Goal: Task Accomplishment & Management: Use online tool/utility

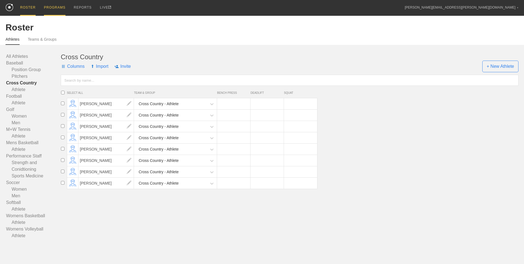
click at [56, 9] on div "PROGRAMS" at bounding box center [55, 8] width 22 height 16
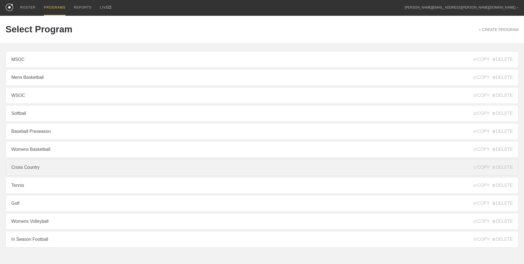
scroll to position [15, 0]
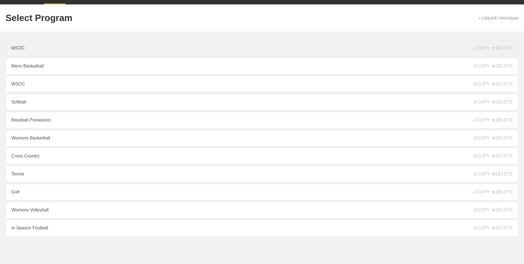
click at [41, 43] on link "MSOC" at bounding box center [262, 48] width 513 height 17
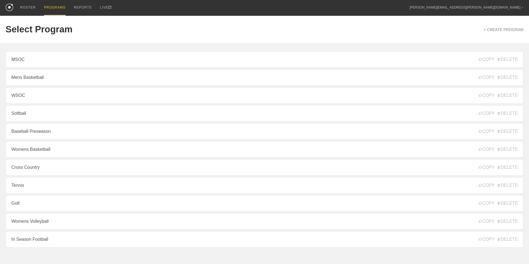
type textarea "x"
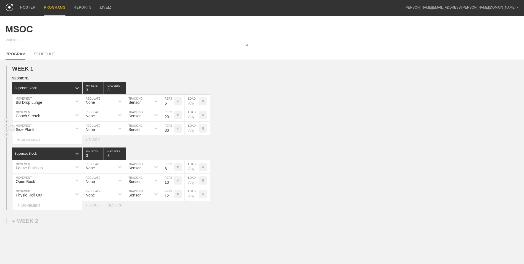
scroll to position [44, 0]
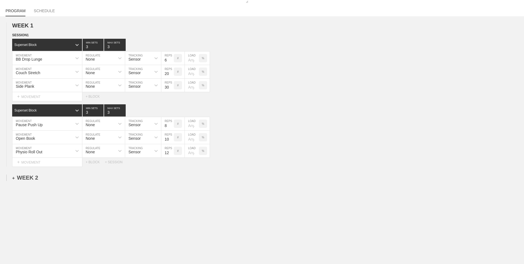
click at [31, 179] on div "+ WEEK 2" at bounding box center [25, 177] width 26 height 6
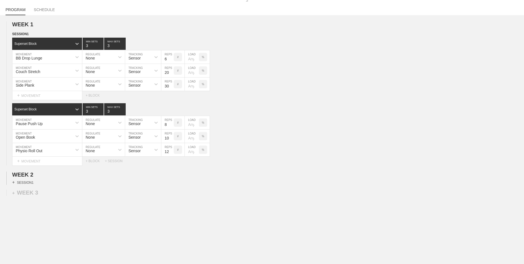
click at [30, 184] on div "+ SESSION 1" at bounding box center [22, 182] width 21 height 5
click at [43, 192] on div "+ BLOCK" at bounding box center [47, 192] width 70 height 9
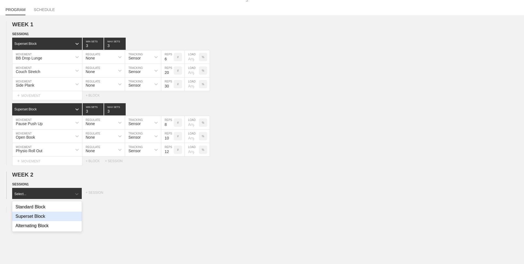
click at [67, 217] on div "Superset Block" at bounding box center [47, 215] width 70 height 9
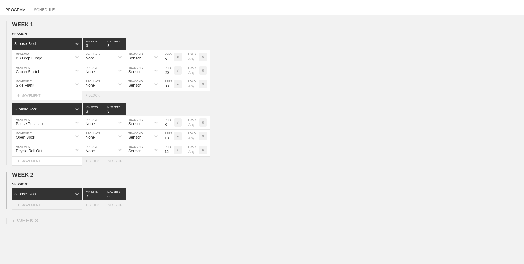
click at [67, 206] on div "+ MOVEMENT" at bounding box center [47, 204] width 70 height 9
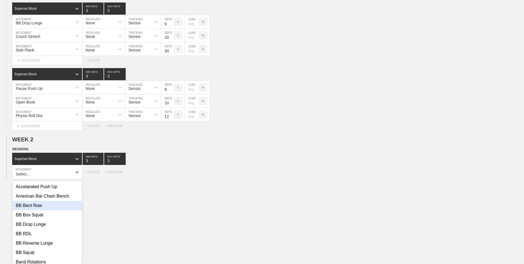
scroll to position [83, 0]
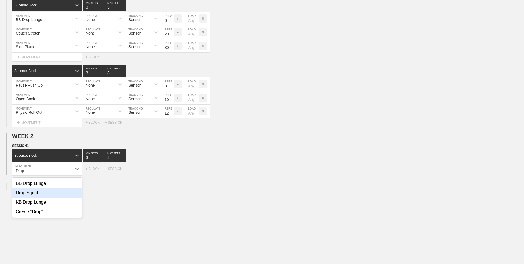
click at [56, 195] on div "Drop Squat" at bounding box center [47, 192] width 70 height 9
type input "Drop"
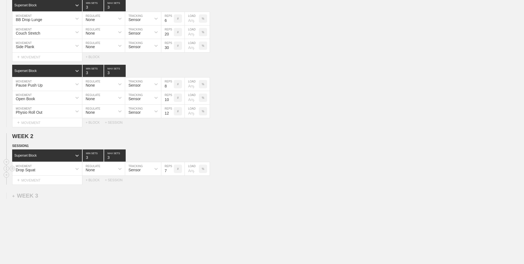
click at [171, 172] on input "7" at bounding box center [167, 168] width 12 height 13
type input "6"
click at [171, 172] on input "6" at bounding box center [167, 168] width 12 height 13
type input "2"
click at [101, 159] on input "2" at bounding box center [93, 155] width 21 height 12
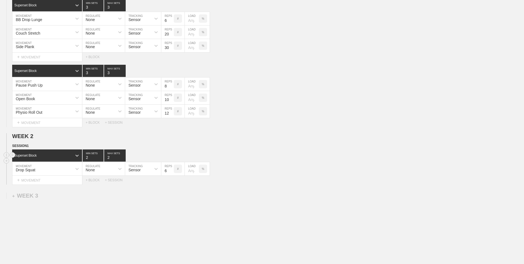
type input "2"
click at [124, 158] on input "2" at bounding box center [115, 155] width 22 height 12
click at [61, 181] on div "+ MOVEMENT" at bounding box center [47, 180] width 70 height 9
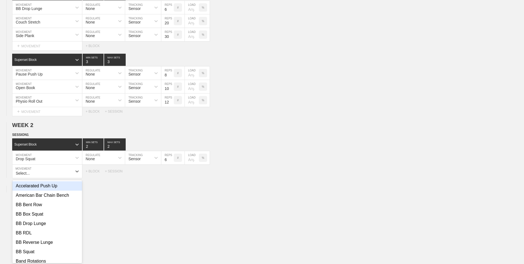
scroll to position [96, 0]
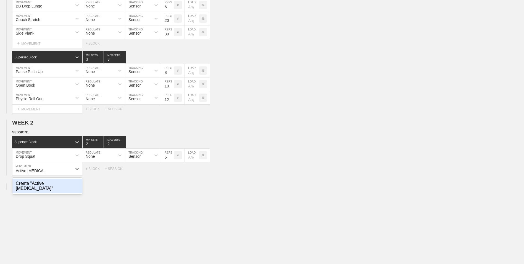
click at [61, 186] on div "Create "Active [MEDICAL_DATA]"" at bounding box center [47, 186] width 70 height 14
type input "Active [MEDICAL_DATA]"
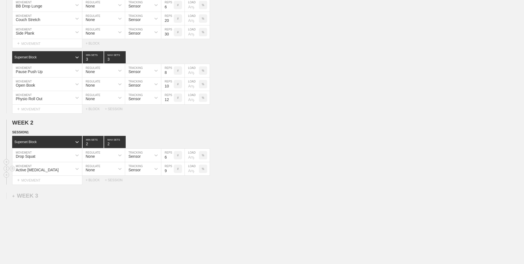
click at [171, 169] on input "9" at bounding box center [167, 168] width 12 height 13
type input "10"
click at [171, 169] on input "10" at bounding box center [167, 168] width 12 height 13
click at [48, 180] on div "+ MOVEMENT" at bounding box center [47, 180] width 70 height 9
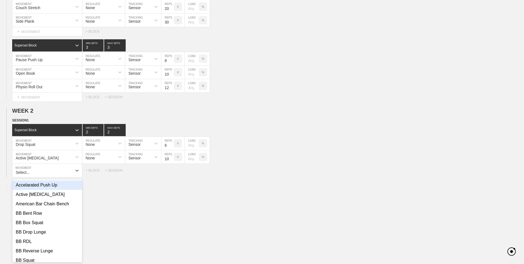
scroll to position [110, 0]
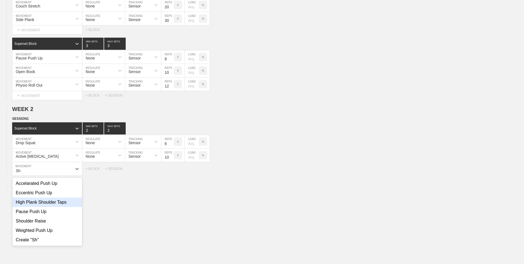
click at [50, 205] on div "High Plank Shoulder Taps" at bounding box center [47, 201] width 70 height 9
type input "Sh"
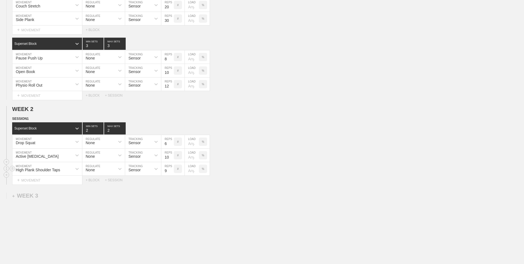
click at [171, 169] on input "9" at bounding box center [167, 168] width 12 height 13
click at [171, 169] on input "10" at bounding box center [167, 168] width 12 height 13
click at [171, 169] on input "11" at bounding box center [167, 168] width 12 height 13
click at [171, 169] on input "12" at bounding box center [167, 168] width 12 height 13
click at [171, 169] on input "13" at bounding box center [167, 168] width 12 height 13
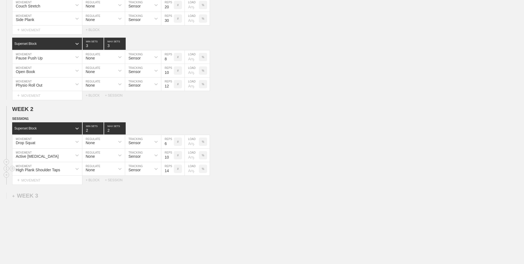
click at [171, 169] on input "14" at bounding box center [167, 168] width 12 height 13
click at [171, 169] on input "15" at bounding box center [167, 168] width 12 height 13
click at [171, 169] on input "16" at bounding box center [167, 168] width 12 height 13
click at [171, 169] on input "17" at bounding box center [167, 168] width 12 height 13
click at [171, 169] on input "18" at bounding box center [167, 168] width 12 height 13
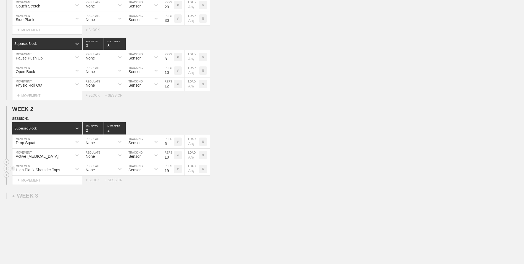
click at [171, 169] on input "19" at bounding box center [167, 168] width 12 height 13
type input "20"
click at [171, 169] on input "20" at bounding box center [167, 168] width 12 height 13
click at [96, 182] on div "+ BLOCK" at bounding box center [95, 180] width 19 height 4
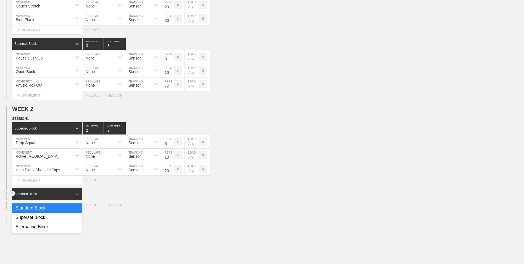
click at [44, 195] on div "Standard Block" at bounding box center [42, 193] width 60 height 5
click at [41, 216] on div "Superset Block" at bounding box center [47, 217] width 70 height 9
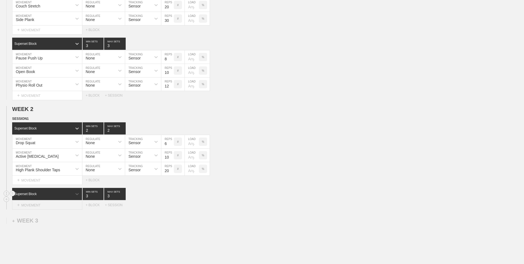
click at [40, 206] on div "+ MOVEMENT" at bounding box center [47, 204] width 70 height 9
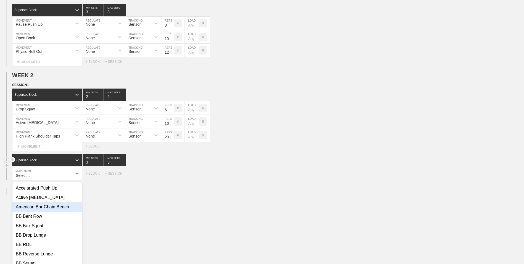
scroll to position [148, 0]
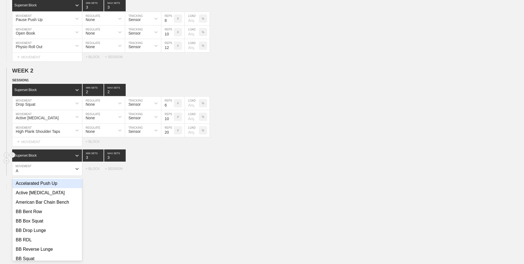
click at [52, 184] on div "Accelarated Push Up" at bounding box center [47, 183] width 70 height 9
type input "A"
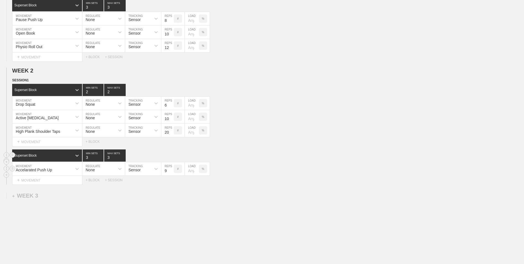
click at [171, 171] on input "9" at bounding box center [167, 168] width 12 height 13
click at [171, 171] on input "10" at bounding box center [167, 168] width 12 height 13
click at [171, 171] on input "11" at bounding box center [167, 168] width 12 height 13
click at [171, 171] on input "12" at bounding box center [167, 168] width 12 height 13
click at [171, 171] on input "13" at bounding box center [167, 168] width 12 height 13
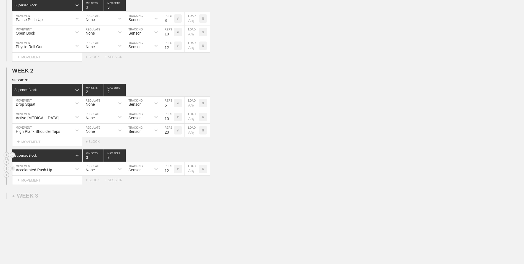
click at [172, 173] on input "12" at bounding box center [167, 168] width 12 height 13
click at [172, 173] on input "11" at bounding box center [167, 168] width 12 height 13
click at [172, 173] on input "10" at bounding box center [167, 168] width 12 height 13
click at [172, 173] on input "9" at bounding box center [167, 168] width 12 height 13
click at [172, 173] on input "8" at bounding box center [167, 168] width 12 height 13
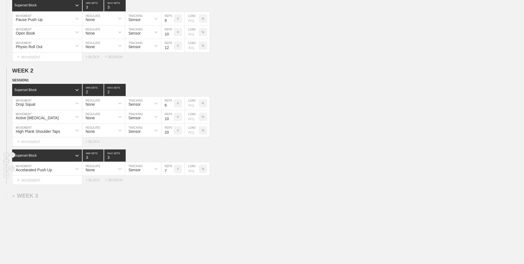
click at [172, 173] on input "7" at bounding box center [167, 168] width 12 height 13
type input "6"
click at [172, 173] on input "6" at bounding box center [167, 168] width 12 height 13
type input "2"
click at [101, 159] on input "2" at bounding box center [93, 155] width 21 height 12
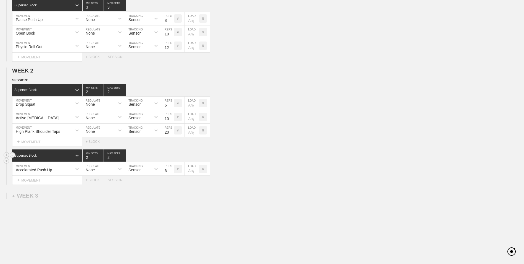
type input "2"
click at [122, 159] on input "2" at bounding box center [115, 155] width 22 height 12
click at [64, 180] on div "+ MOVEMENT" at bounding box center [47, 180] width 70 height 9
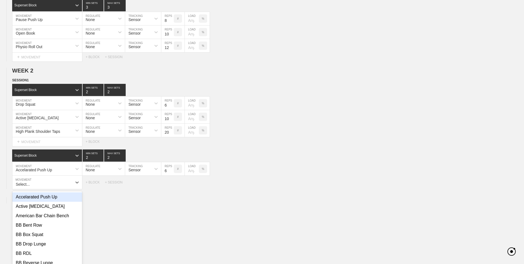
scroll to position [162, 0]
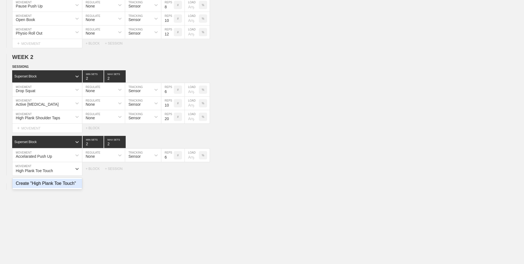
click at [63, 186] on div "Create "High Plank Toe Touch"" at bounding box center [47, 183] width 70 height 9
type input "High Plank Toe Touch"
click at [171, 166] on input "8" at bounding box center [167, 168] width 12 height 13
click at [171, 171] on input "9" at bounding box center [167, 168] width 12 height 13
type input "10"
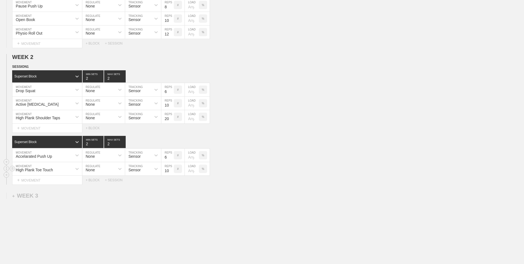
click at [171, 171] on input "10" at bounding box center [167, 168] width 12 height 13
click at [47, 182] on div "+ MOVEMENT" at bounding box center [47, 180] width 70 height 9
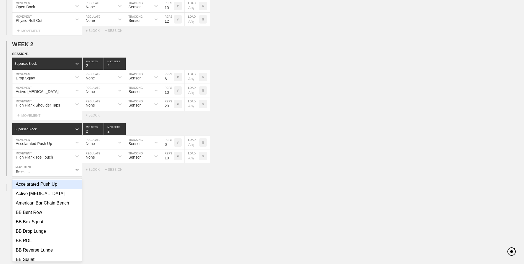
scroll to position [175, 0]
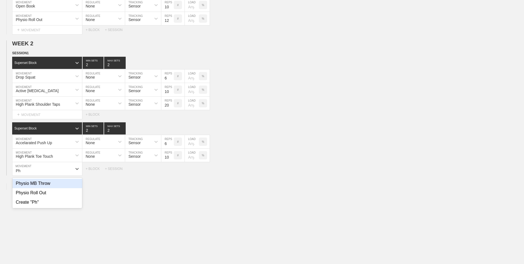
type input "P"
click at [47, 182] on div "Create "Physio Adductor Squeeze"" at bounding box center [47, 186] width 70 height 14
type input "Physio Adductor Squeeze"
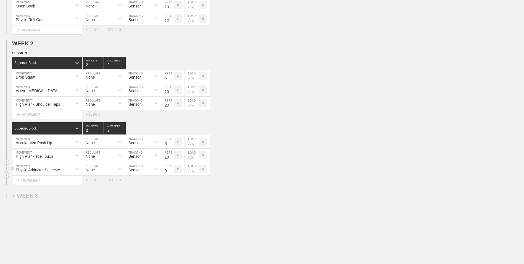
click at [171, 169] on input "9" at bounding box center [167, 168] width 12 height 13
click at [171, 169] on input "10" at bounding box center [167, 168] width 12 height 13
click at [171, 169] on input "11" at bounding box center [167, 168] width 12 height 13
type input "12"
click at [171, 169] on input "12" at bounding box center [167, 168] width 12 height 13
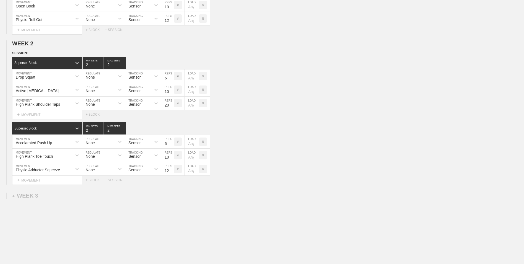
click at [203, 231] on div "WEEK 1 DUPLICATE DELETE SESSION 1 Superset Block 3 MIN SETS 3 MAX SETS DUPLICAT…" at bounding box center [262, 83] width 524 height 398
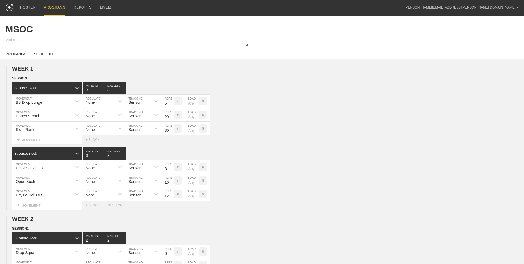
click at [42, 54] on link "SCHEDULE" at bounding box center [44, 56] width 21 height 8
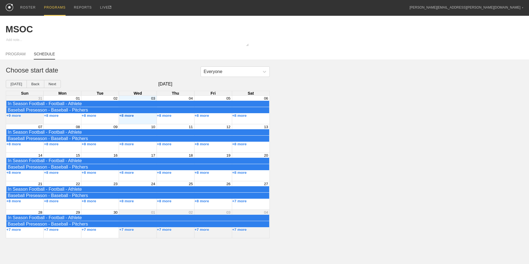
click at [129, 117] on button "+8 more" at bounding box center [126, 115] width 15 height 4
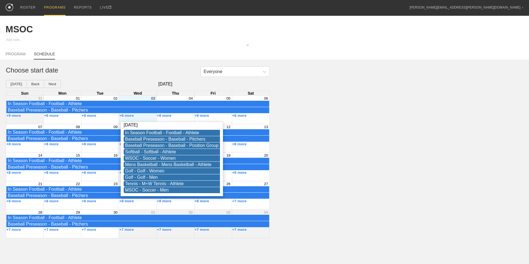
click at [319, 160] on div "Everyone Choose start date [DATE] Back Next [DATE] Sun Mon Tue Wed Thu Fri Sat …" at bounding box center [264, 152] width 529 height 172
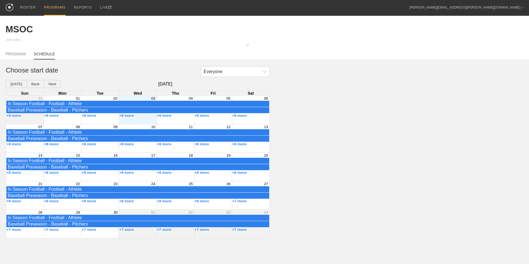
click at [351, 119] on div "Everyone Choose start date [DATE] Back Next [DATE] Sun Mon Tue Wed Thu Fri Sat …" at bounding box center [264, 152] width 529 height 172
click at [47, 7] on div "PROGRAMS" at bounding box center [55, 8] width 22 height 16
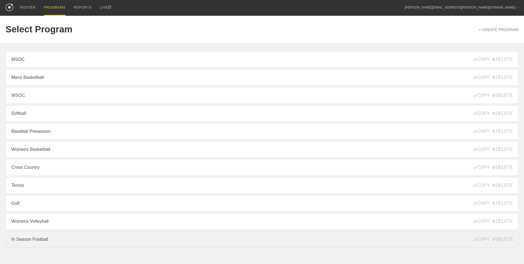
click at [80, 243] on link "In Season Football" at bounding box center [262, 239] width 513 height 17
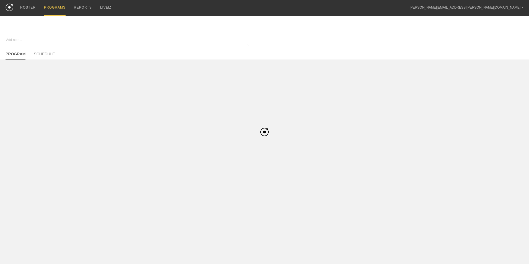
type textarea "x"
type input "In Season Football"
type textarea "Block 1"
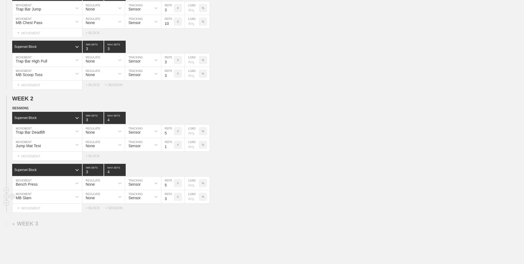
scroll to position [166, 0]
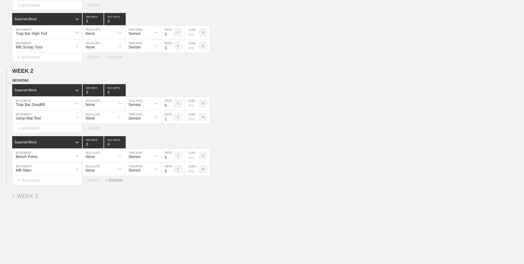
click at [113, 182] on div "+ SESSION" at bounding box center [116, 180] width 22 height 4
click at [63, 200] on div "+ BLOCK" at bounding box center [47, 199] width 70 height 9
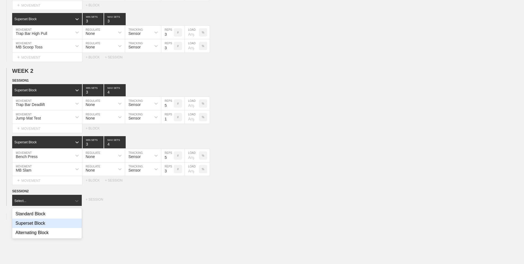
click at [59, 226] on div "Superset Block" at bounding box center [47, 222] width 70 height 9
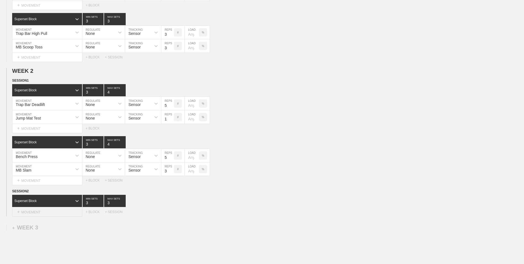
click at [57, 214] on div "+ MOVEMENT" at bounding box center [47, 211] width 70 height 9
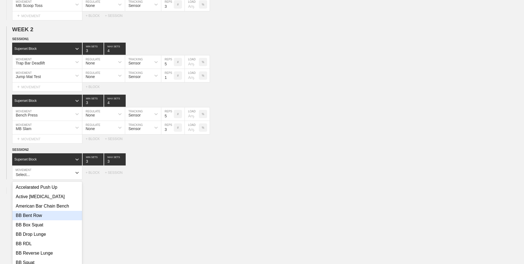
scroll to position [211, 0]
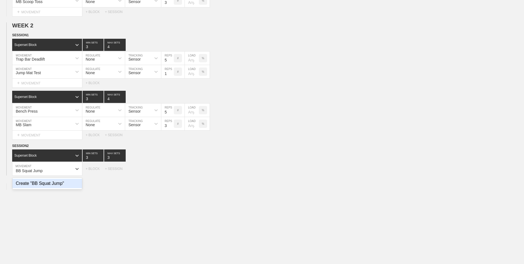
click at [66, 183] on div "Create "BB Squat Jump"" at bounding box center [47, 183] width 70 height 9
type input "BB Squat Jump"
click at [171, 172] on input "7" at bounding box center [167, 168] width 12 height 13
click at [171, 172] on input "6" at bounding box center [167, 168] width 12 height 13
click at [171, 172] on input "5" at bounding box center [167, 168] width 12 height 13
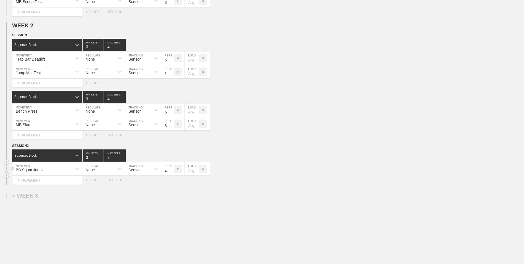
click at [171, 172] on input "4" at bounding box center [167, 168] width 12 height 13
type input "3"
click at [171, 172] on input "3" at bounding box center [167, 168] width 12 height 13
click at [48, 182] on div "+ MOVEMENT" at bounding box center [47, 180] width 70 height 9
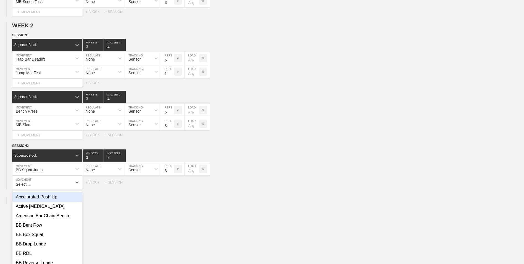
scroll to position [225, 0]
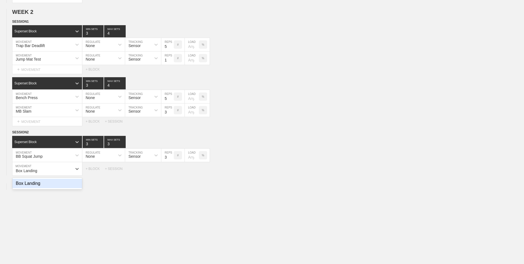
click at [48, 185] on div "Box Landing" at bounding box center [47, 183] width 70 height 9
type input "Box Landing"
click at [172, 172] on input "7" at bounding box center [167, 168] width 12 height 13
click at [172, 172] on input "6" at bounding box center [167, 168] width 12 height 13
click at [172, 172] on input "5" at bounding box center [167, 168] width 12 height 13
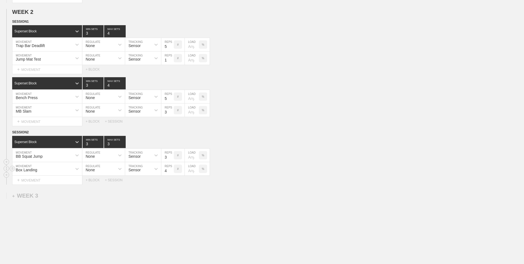
type input "4"
click at [172, 172] on input "4" at bounding box center [167, 168] width 12 height 13
click at [192, 172] on input "number" at bounding box center [192, 168] width 14 height 13
type input "25"
click at [174, 189] on div "WEEK 1 DUPLICATE DELETE SESSION 1 Standard Block DUPLICATE INSERT MOVEMENT AFTE…" at bounding box center [262, 58] width 524 height 447
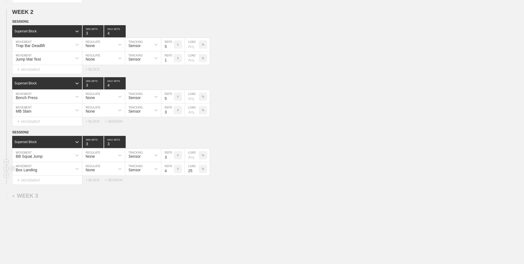
click at [203, 170] on p "%" at bounding box center [203, 168] width 2 height 3
click at [203, 170] on p "KGS" at bounding box center [203, 168] width 6 height 3
click at [171, 184] on div "Select... MOVEMENT + MOVEMENT + BLOCK + SESSION" at bounding box center [262, 180] width 524 height 9
click at [94, 183] on div "Select... MOVEMENT + MOVEMENT + BLOCK + SESSION" at bounding box center [262, 180] width 524 height 9
click at [94, 181] on div "+ BLOCK" at bounding box center [95, 180] width 19 height 4
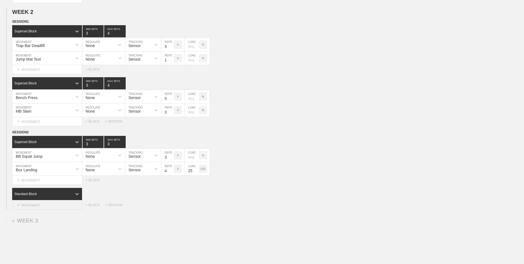
click at [54, 205] on div "+ MOVEMENT" at bounding box center [47, 204] width 70 height 9
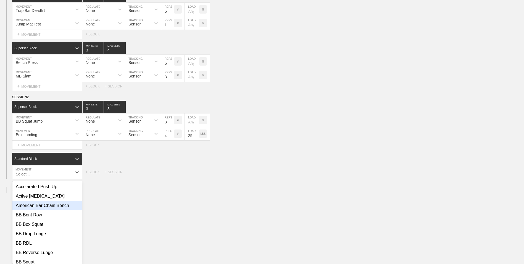
scroll to position [263, 0]
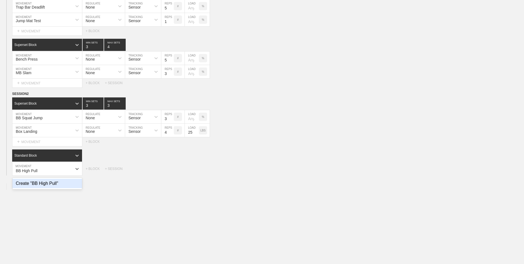
click at [45, 184] on div "Create "BB High Pull"" at bounding box center [47, 183] width 70 height 9
type input "BB High Pull"
click at [59, 158] on div "Standard Block" at bounding box center [42, 155] width 60 height 5
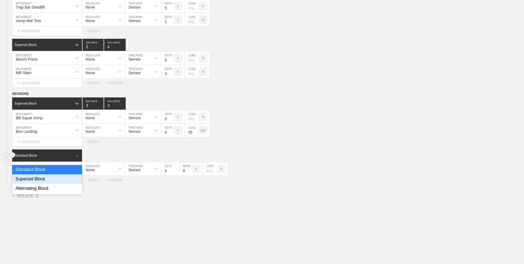
click at [58, 177] on div "Superset Block" at bounding box center [47, 178] width 70 height 9
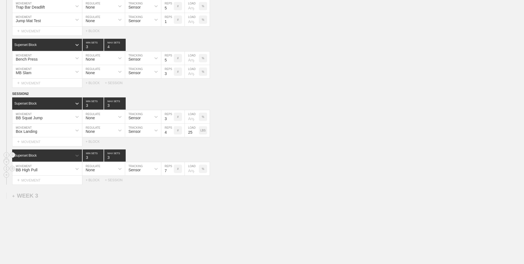
click at [171, 172] on input "7" at bounding box center [167, 168] width 12 height 13
click at [171, 172] on input "6" at bounding box center [167, 168] width 12 height 13
click at [171, 172] on input "5" at bounding box center [167, 168] width 12 height 13
click at [171, 172] on input "4" at bounding box center [167, 168] width 12 height 13
type input "3"
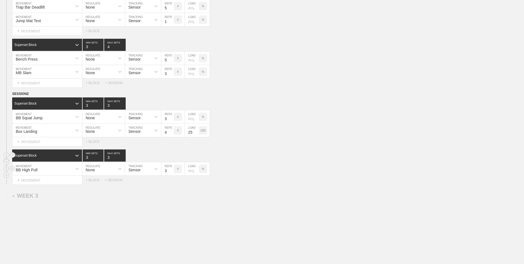
click at [171, 172] on input "3" at bounding box center [167, 168] width 12 height 13
click at [59, 181] on div "+ MOVEMENT" at bounding box center [47, 180] width 70 height 9
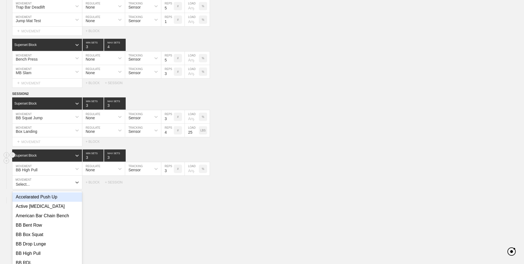
scroll to position [277, 0]
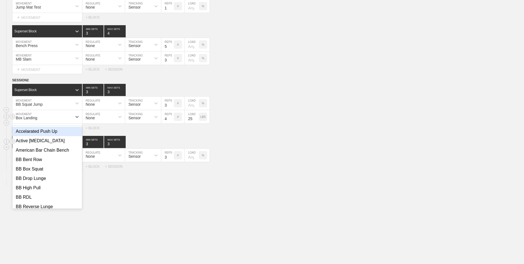
click at [46, 116] on div "Box Landing" at bounding box center [42, 116] width 60 height 9
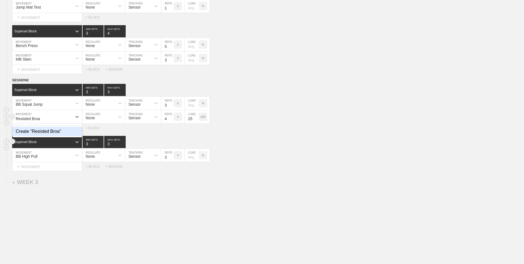
type input "Resisted Broad"
click at [56, 135] on div "Create "Resisted Broad"" at bounding box center [47, 131] width 70 height 9
type input "3"
click at [171, 120] on input "3" at bounding box center [167, 116] width 12 height 13
click at [54, 171] on div "+ MOVEMENT" at bounding box center [47, 166] width 70 height 9
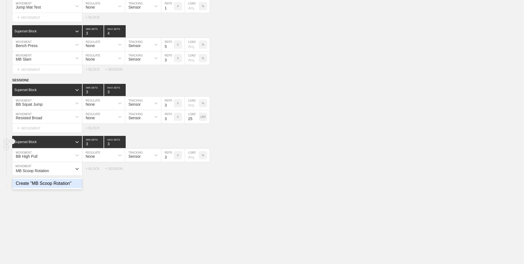
click at [60, 184] on div "Create "MB Scoop Rotation"" at bounding box center [47, 183] width 70 height 9
type input "MB Scoop Rotation"
click at [172, 170] on input "9" at bounding box center [167, 168] width 12 height 13
click at [172, 170] on input "10" at bounding box center [167, 168] width 12 height 13
click at [172, 170] on input "11" at bounding box center [167, 168] width 12 height 13
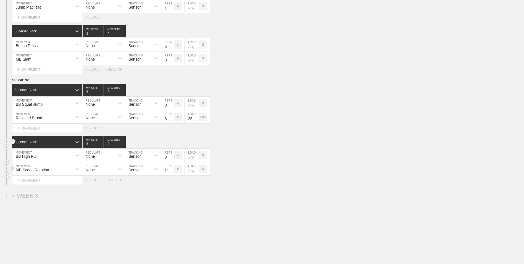
click at [171, 174] on input "11" at bounding box center [167, 168] width 12 height 13
click at [171, 172] on input "10" at bounding box center [167, 168] width 12 height 13
click at [171, 172] on input "9" at bounding box center [167, 168] width 12 height 13
click at [171, 172] on input "8" at bounding box center [167, 168] width 12 height 13
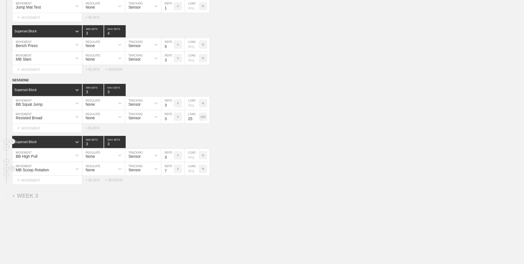
click at [171, 172] on input "7" at bounding box center [167, 168] width 12 height 13
click at [171, 172] on input "6" at bounding box center [167, 168] width 12 height 13
click at [171, 172] on input "5" at bounding box center [167, 168] width 12 height 13
type input "6"
click at [171, 170] on input "6" at bounding box center [167, 168] width 12 height 13
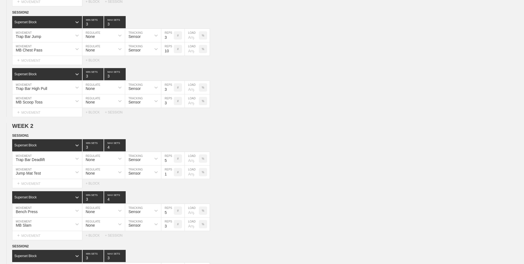
scroll to position [0, 0]
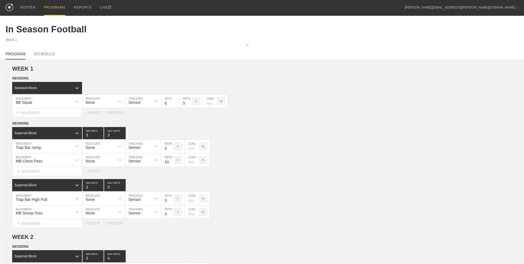
click at [54, 4] on div "PROGRAMS" at bounding box center [55, 8] width 22 height 16
click at [313, 94] on div "Standard Block" at bounding box center [268, 88] width 512 height 12
click at [46, 6] on div "PROGRAMS" at bounding box center [55, 8] width 22 height 16
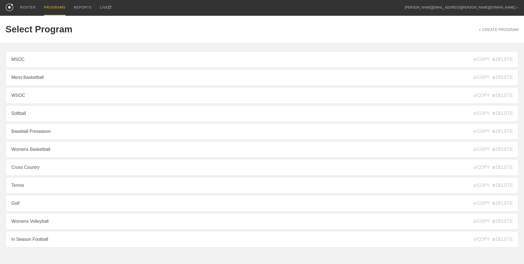
click at [75, 228] on link "Womens Volleyball" at bounding box center [262, 221] width 513 height 17
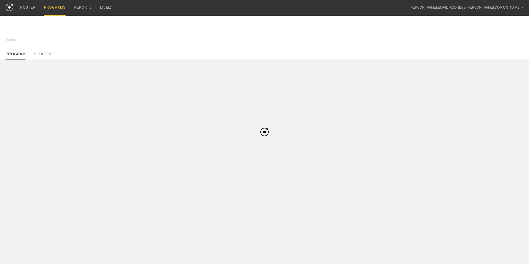
type textarea "x"
type input "Womens Volleyball"
type textarea "In Season"
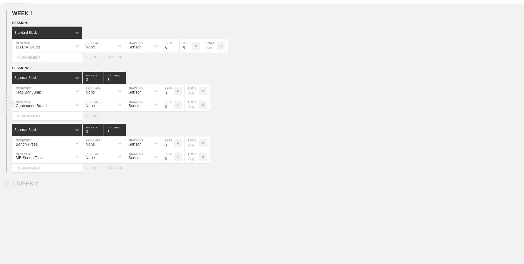
scroll to position [62, 0]
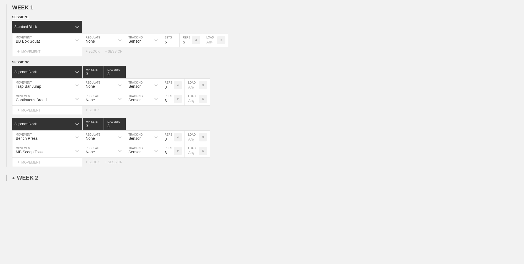
click at [26, 179] on div "+ WEEK 2" at bounding box center [25, 177] width 26 height 6
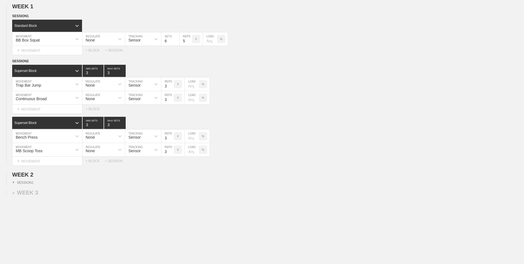
click at [127, 209] on div "WEEK 1 DUPLICATE DELETE SESSION 1 Standard Block DUPLICATE INSERT MOVEMENT AFTE…" at bounding box center [262, 137] width 524 height 281
click at [23, 182] on div "+ SESSION 1" at bounding box center [22, 182] width 21 height 5
click at [40, 192] on div "+ BLOCK" at bounding box center [47, 192] width 70 height 9
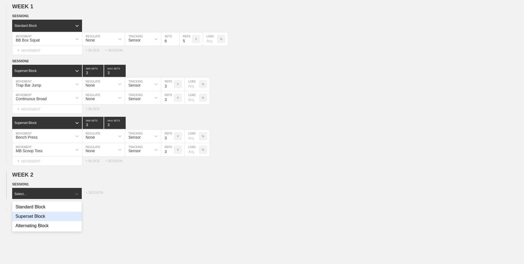
click at [43, 218] on div "Superset Block" at bounding box center [47, 215] width 70 height 9
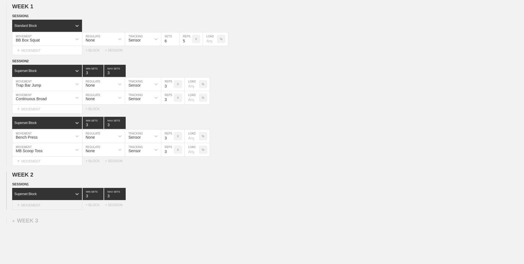
click at [66, 207] on div "+ MOVEMENT" at bounding box center [47, 204] width 70 height 9
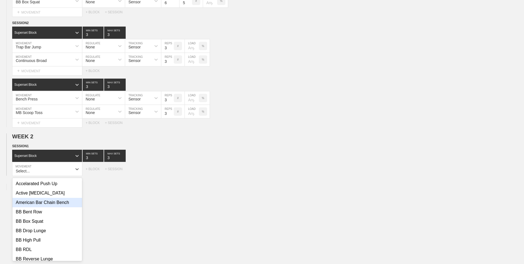
scroll to position [101, 0]
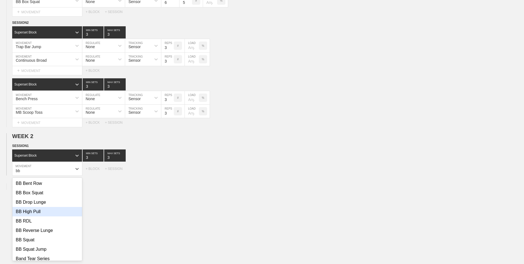
click at [57, 213] on div "BB High Pull" at bounding box center [47, 211] width 70 height 9
type input "bb"
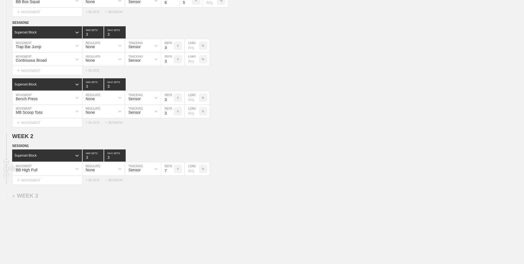
click at [171, 173] on input "7" at bounding box center [167, 168] width 12 height 13
click at [171, 173] on input "6" at bounding box center [167, 168] width 12 height 13
click at [171, 173] on input "5" at bounding box center [167, 168] width 12 height 13
click at [171, 173] on input "4" at bounding box center [167, 168] width 12 height 13
type input "3"
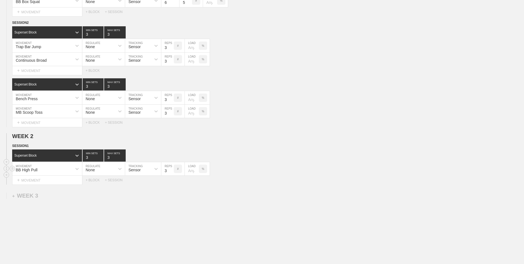
click at [171, 173] on input "3" at bounding box center [167, 168] width 12 height 13
click at [59, 182] on div "+ MOVEMENT" at bounding box center [47, 180] width 70 height 9
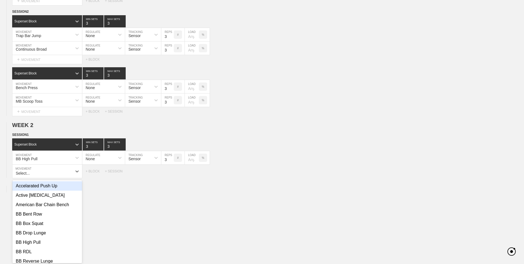
scroll to position [114, 0]
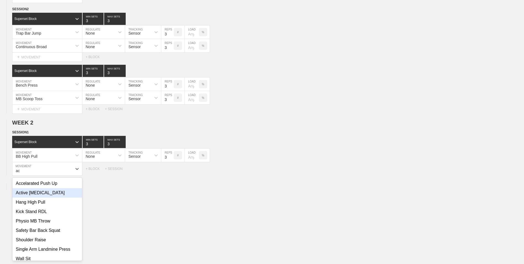
click at [46, 194] on div "Active [MEDICAL_DATA]" at bounding box center [47, 192] width 70 height 9
type input "ac"
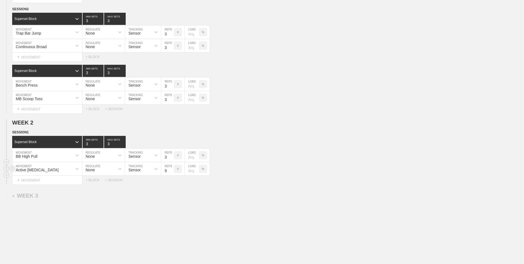
click at [171, 170] on input "9" at bounding box center [167, 168] width 12 height 13
type input "10"
click at [171, 170] on input "10" at bounding box center [167, 168] width 12 height 13
click at [58, 183] on div "+ MOVEMENT" at bounding box center [47, 180] width 70 height 9
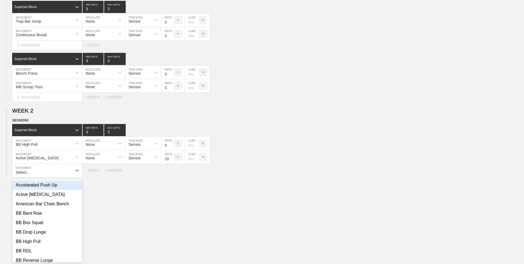
scroll to position [128, 0]
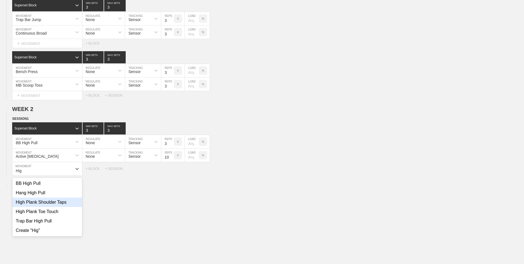
click at [58, 203] on div "High Plank Shoulder Taps" at bounding box center [47, 201] width 70 height 9
type input "Hig"
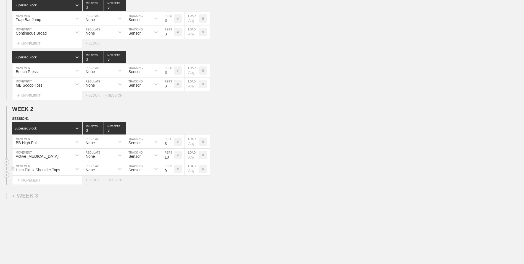
click at [171, 171] on input "9" at bounding box center [167, 168] width 12 height 13
click at [171, 171] on input "10" at bounding box center [167, 168] width 12 height 13
click at [171, 171] on input "11" at bounding box center [167, 168] width 12 height 13
click at [171, 171] on input "12" at bounding box center [167, 168] width 12 height 13
click at [171, 171] on input "13" at bounding box center [167, 168] width 12 height 13
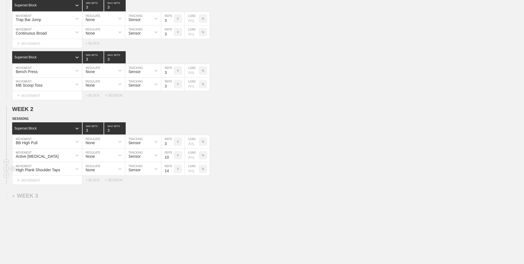
click at [171, 171] on input "14" at bounding box center [167, 168] width 12 height 13
click at [171, 171] on input "15" at bounding box center [167, 168] width 12 height 13
click at [171, 171] on input "16" at bounding box center [167, 168] width 12 height 13
click at [171, 171] on input "17" at bounding box center [167, 168] width 12 height 13
click at [171, 171] on input "18" at bounding box center [167, 168] width 12 height 13
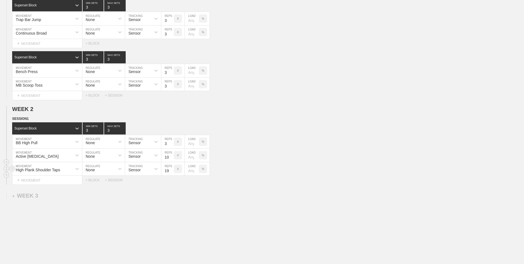
click at [171, 171] on input "19" at bounding box center [167, 168] width 12 height 13
type input "20"
click at [171, 171] on input "20" at bounding box center [167, 168] width 12 height 13
click at [96, 179] on div "+ BLOCK" at bounding box center [95, 180] width 19 height 4
click at [51, 198] on div "Standard Block" at bounding box center [47, 194] width 70 height 12
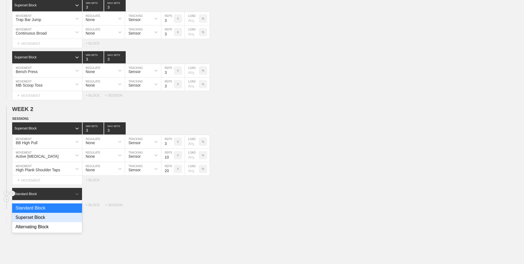
click at [48, 217] on div "Superset Block" at bounding box center [47, 217] width 70 height 9
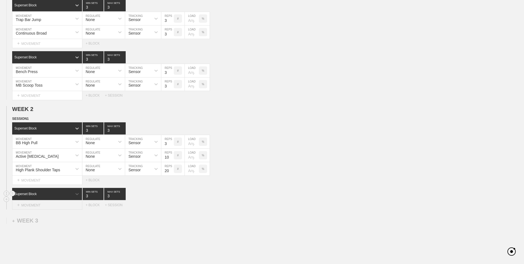
click at [45, 206] on div "+ MOVEMENT" at bounding box center [47, 204] width 70 height 9
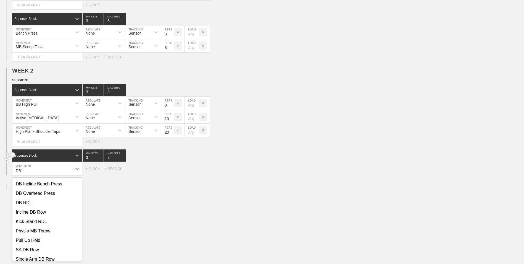
scroll to position [0, 0]
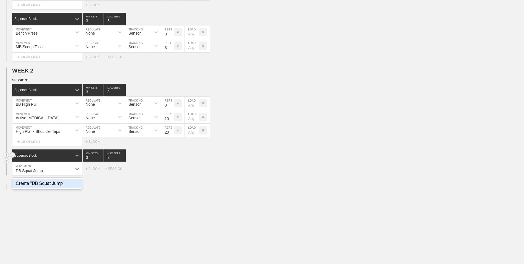
click at [43, 186] on div "Create "DB Squat Jump"" at bounding box center [47, 183] width 70 height 9
type input "DB Squat Jump"
click at [171, 172] on input "7" at bounding box center [167, 168] width 12 height 13
click at [171, 172] on input "6" at bounding box center [167, 168] width 12 height 13
click at [171, 172] on input "5" at bounding box center [167, 168] width 12 height 13
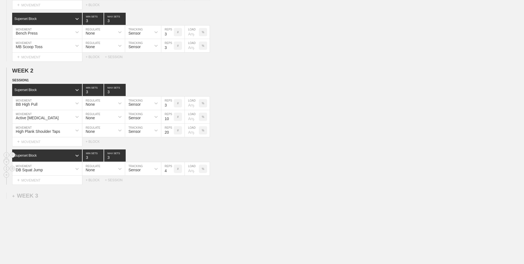
click at [171, 172] on input "4" at bounding box center [167, 168] width 12 height 13
type input "3"
click at [171, 172] on input "3" at bounding box center [167, 168] width 12 height 13
type input "2"
click at [101, 160] on input "2" at bounding box center [93, 155] width 21 height 12
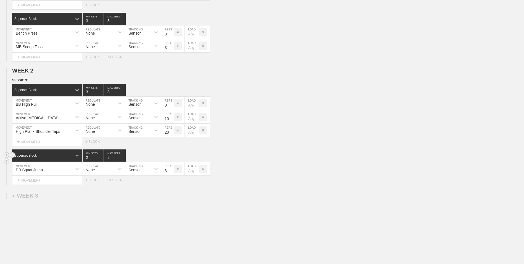
type input "2"
click at [122, 159] on input "2" at bounding box center [115, 155] width 22 height 12
type input "2"
click at [102, 94] on input "2" at bounding box center [93, 90] width 21 height 12
type input "2"
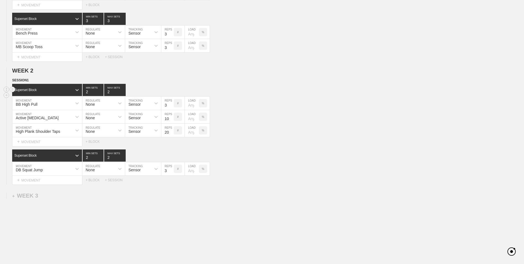
click at [123, 94] on input "2" at bounding box center [115, 90] width 22 height 12
click at [61, 177] on div "+ MOVEMENT" at bounding box center [47, 180] width 70 height 9
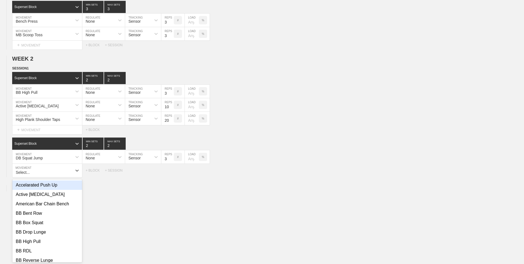
scroll to position [180, 0]
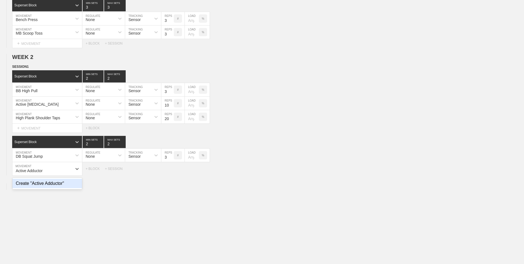
click at [62, 186] on div "Create "Active Adductor"" at bounding box center [47, 183] width 70 height 9
type input "Active Adductor"
click at [171, 172] on input "7" at bounding box center [167, 168] width 12 height 13
click at [171, 172] on input "6" at bounding box center [167, 168] width 12 height 13
type input "5"
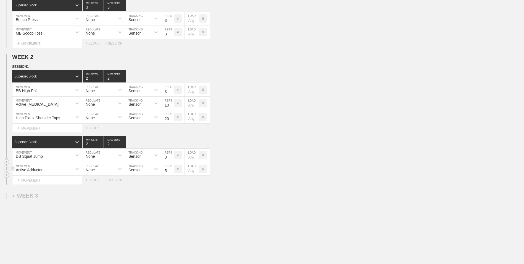
click at [171, 172] on input "5" at bounding box center [167, 168] width 12 height 13
click at [37, 181] on div "+ MOVEMENT" at bounding box center [47, 180] width 70 height 9
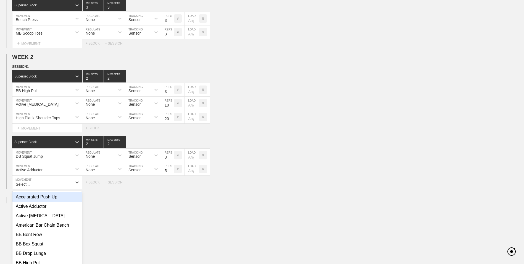
scroll to position [193, 0]
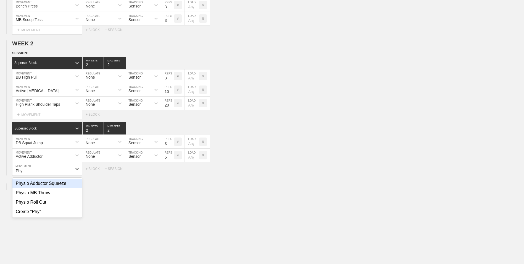
click at [42, 185] on div "Physio Adductor Squeeze" at bounding box center [47, 183] width 70 height 9
type input "Phy"
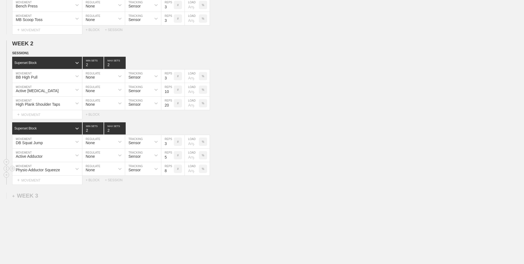
click at [171, 169] on input "8" at bounding box center [167, 168] width 12 height 13
click at [171, 170] on input "9" at bounding box center [167, 168] width 12 height 13
click at [171, 170] on input "10" at bounding box center [167, 168] width 12 height 13
click at [171, 170] on input "11" at bounding box center [167, 168] width 12 height 13
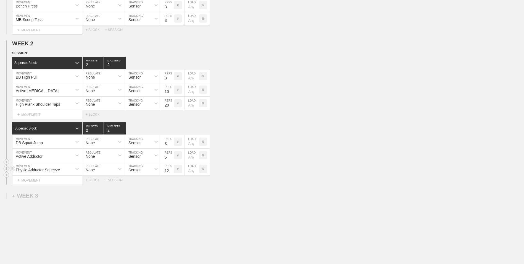
type input "12"
click at [171, 170] on input "12" at bounding box center [167, 168] width 12 height 13
click at [152, 202] on div "WEEK 1 DUPLICATE DELETE SESSION 1 Standard Block DUPLICATE INSERT MOVEMENT AFTE…" at bounding box center [262, 74] width 524 height 416
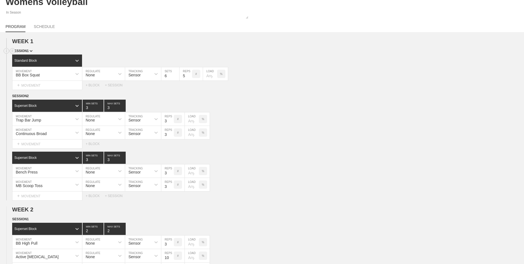
scroll to position [0, 0]
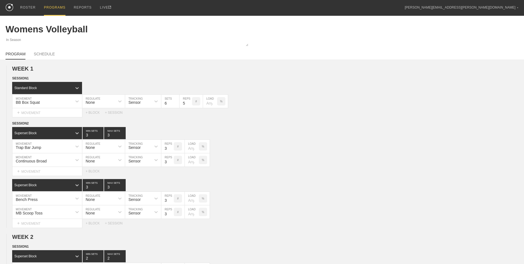
click at [46, 6] on div "PROGRAMS" at bounding box center [55, 8] width 22 height 16
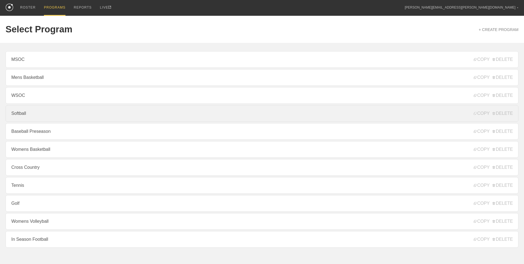
click at [70, 115] on link "Softball" at bounding box center [262, 113] width 513 height 17
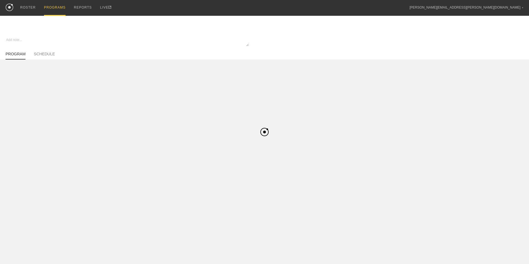
type textarea "x"
type input "Softball"
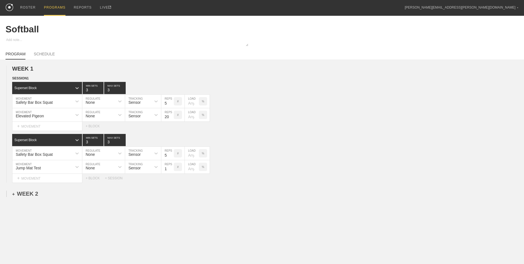
click at [25, 194] on div "+ WEEK 2" at bounding box center [25, 193] width 26 height 6
click at [30, 202] on div "+ SESSION 1" at bounding box center [22, 199] width 21 height 5
click at [36, 210] on div "+ BLOCK" at bounding box center [47, 209] width 70 height 9
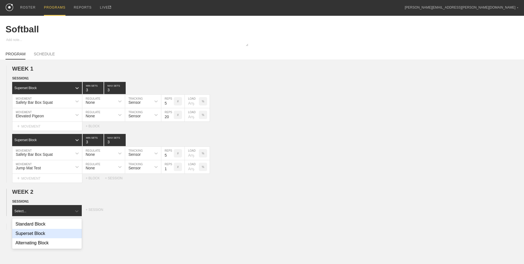
click at [42, 236] on div "Superset Block" at bounding box center [47, 233] width 70 height 9
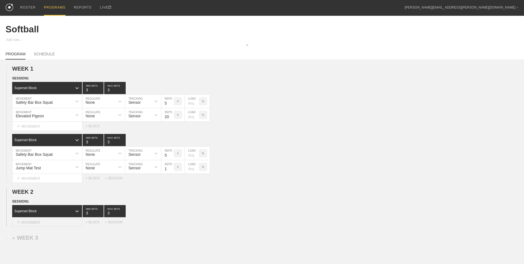
click at [38, 222] on div "+ MOVEMENT" at bounding box center [47, 222] width 70 height 9
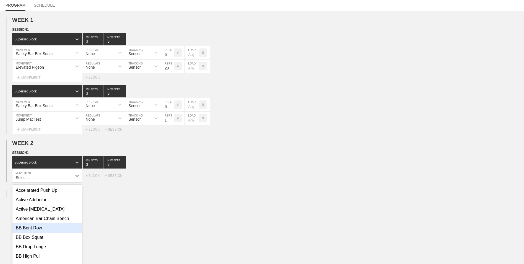
scroll to position [56, 0]
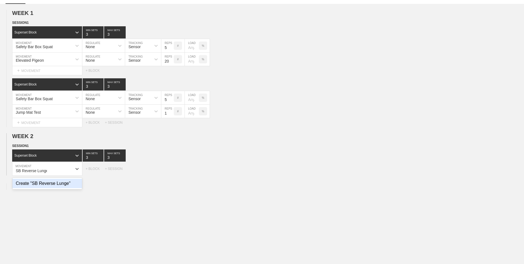
click at [36, 186] on div "Create "SB Reverse Lunge"" at bounding box center [47, 183] width 70 height 9
type input "SB Reverse Lunge"
click at [171, 173] on input "7" at bounding box center [167, 168] width 12 height 13
click at [171, 173] on input "6" at bounding box center [167, 168] width 12 height 13
click at [171, 173] on input "5" at bounding box center [167, 168] width 12 height 13
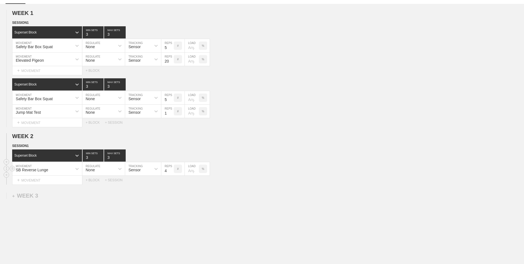
click at [171, 173] on input "4" at bounding box center [167, 168] width 12 height 13
type input "5"
click at [171, 169] on input "5" at bounding box center [167, 168] width 12 height 13
click at [64, 183] on div "+ MOVEMENT" at bounding box center [47, 180] width 70 height 9
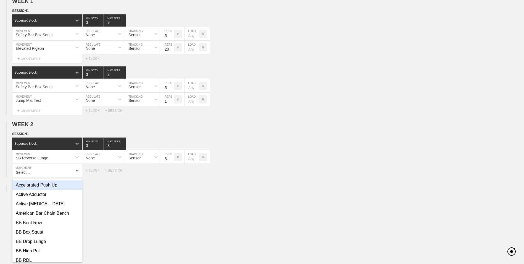
scroll to position [69, 0]
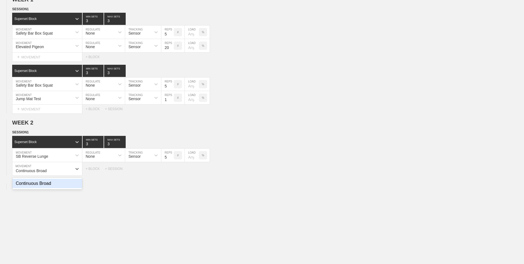
click at [64, 183] on div "Continuous Broad" at bounding box center [47, 183] width 70 height 9
type input "Continuous Broad"
click at [171, 172] on input "7" at bounding box center [167, 168] width 12 height 13
click at [171, 172] on input "6" at bounding box center [167, 168] width 12 height 13
click at [171, 172] on input "5" at bounding box center [167, 168] width 12 height 13
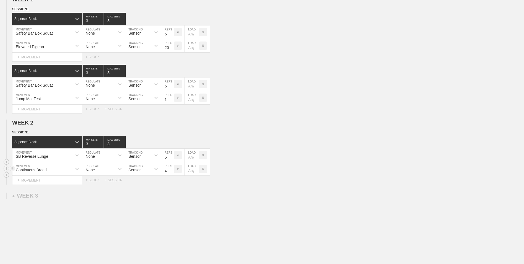
click at [171, 172] on input "4" at bounding box center [167, 168] width 12 height 13
type input "3"
click at [171, 172] on input "3" at bounding box center [167, 168] width 12 height 13
click at [94, 182] on div "+ BLOCK" at bounding box center [95, 180] width 19 height 4
click at [52, 193] on div "Standard Block" at bounding box center [42, 193] width 60 height 5
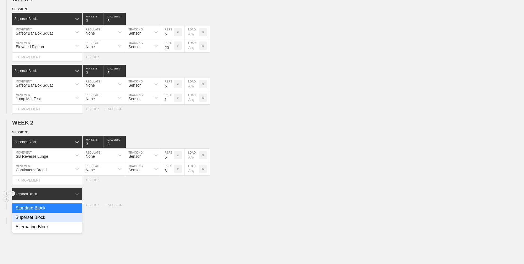
click at [46, 217] on div "Superset Block" at bounding box center [47, 217] width 70 height 9
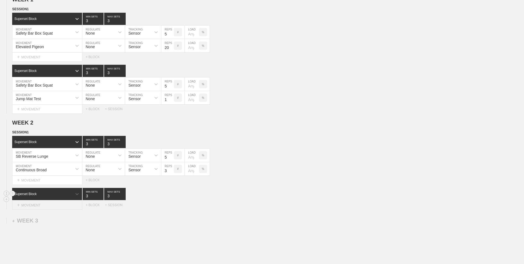
click at [41, 206] on div "+ MOVEMENT" at bounding box center [47, 204] width 70 height 9
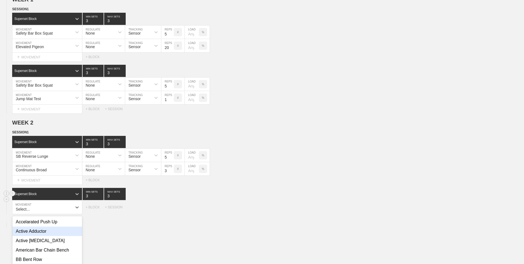
scroll to position [108, 0]
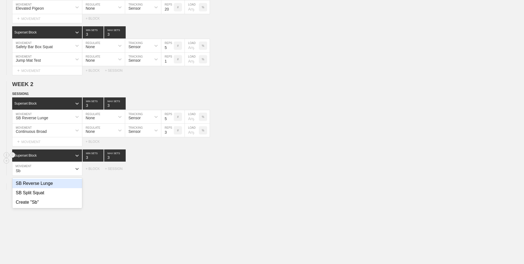
click at [45, 187] on div "SB Reverse Lunge" at bounding box center [47, 183] width 70 height 9
type input "Sb"
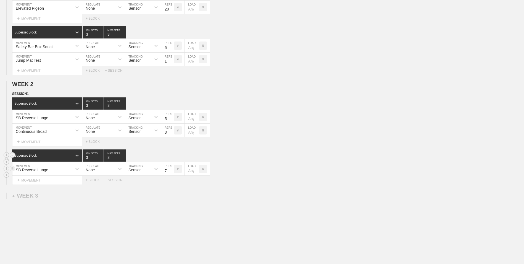
click at [172, 172] on input "7" at bounding box center [167, 168] width 12 height 13
click at [172, 172] on input "6" at bounding box center [167, 168] width 12 height 13
type input "5"
click at [172, 172] on input "5" at bounding box center [167, 168] width 12 height 13
click at [53, 178] on div "+ MOVEMENT" at bounding box center [47, 180] width 70 height 9
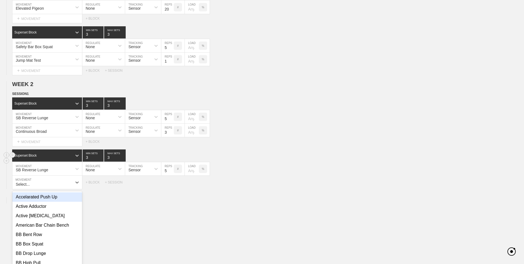
scroll to position [121, 0]
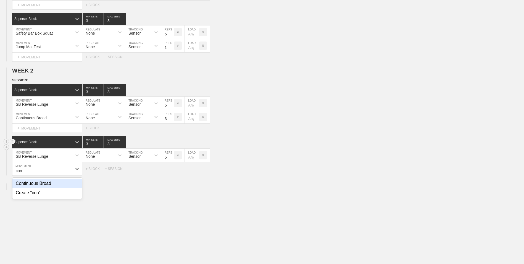
click at [56, 188] on div "Continuous Broad" at bounding box center [47, 183] width 70 height 9
type input "con"
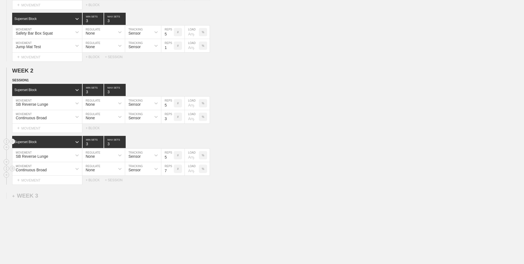
click at [170, 172] on input "7" at bounding box center [167, 168] width 12 height 13
click at [170, 172] on input "6" at bounding box center [167, 168] width 12 height 13
click at [170, 172] on input "5" at bounding box center [167, 168] width 12 height 13
click at [170, 172] on input "4" at bounding box center [167, 168] width 12 height 13
type input "3"
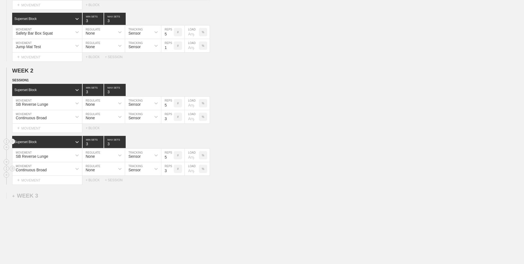
click at [170, 172] on input "3" at bounding box center [167, 168] width 12 height 13
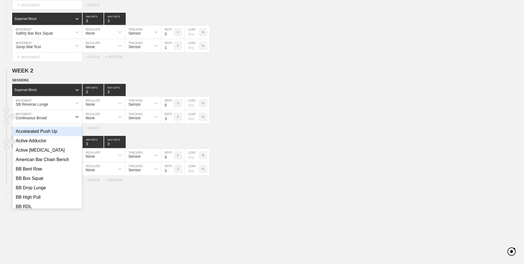
click at [47, 120] on div "Continuous Broad" at bounding box center [42, 116] width 60 height 9
type input "Box"
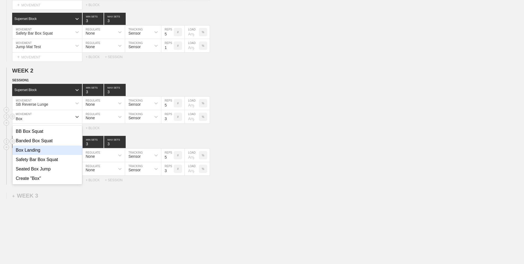
click at [45, 152] on div "Box Landing" at bounding box center [47, 149] width 70 height 9
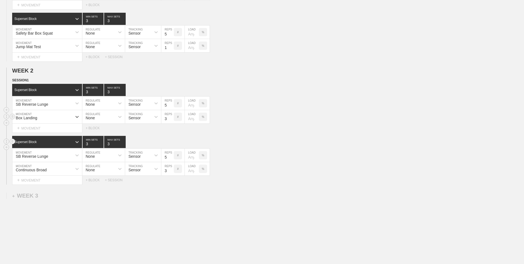
click at [203, 118] on p "%" at bounding box center [203, 116] width 2 height 3
click at [204, 118] on p "KGS" at bounding box center [203, 116] width 6 height 3
click at [190, 119] on input "number" at bounding box center [192, 116] width 14 height 13
type input "25"
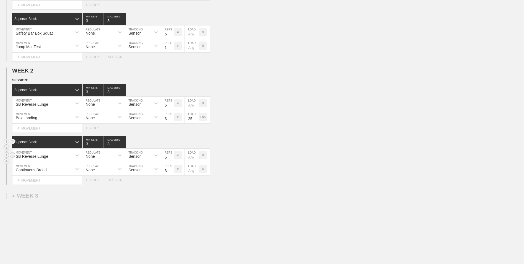
click at [267, 154] on div "SB Reverse Lunge MOVEMENT None REGULATE Sensor TRACKING 5 REPS # LOAD %" at bounding box center [262, 155] width 524 height 14
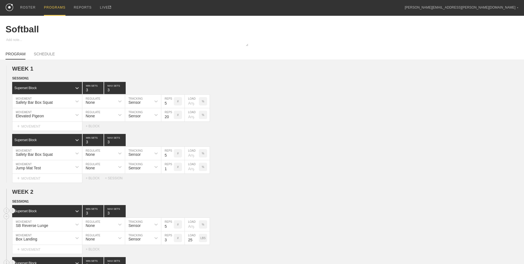
scroll to position [140, 0]
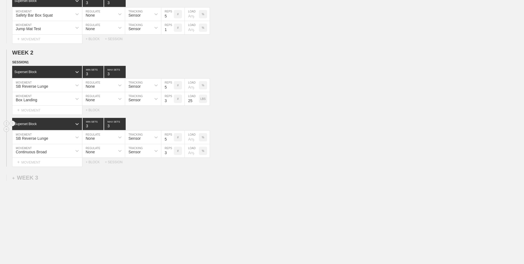
click at [95, 159] on div "Select... MOVEMENT + MOVEMENT + BLOCK + SESSION" at bounding box center [262, 162] width 524 height 9
click at [96, 161] on div "+ BLOCK" at bounding box center [95, 162] width 19 height 4
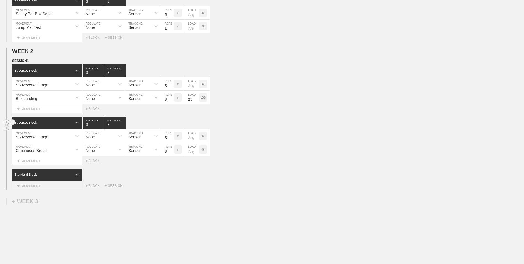
click at [45, 185] on div "+ MOVEMENT" at bounding box center [47, 185] width 70 height 9
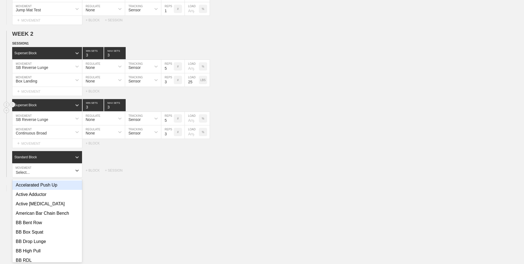
scroll to position [160, 0]
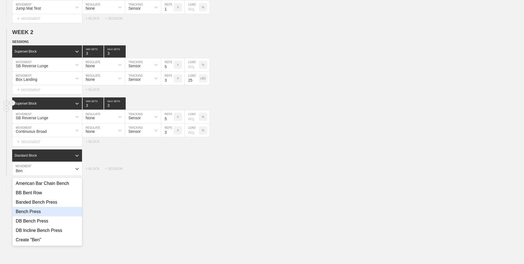
click at [53, 211] on div "Bench Press" at bounding box center [47, 211] width 70 height 9
type input "Ben"
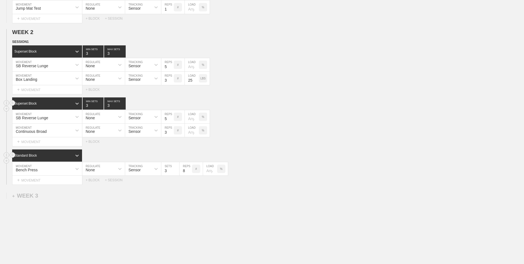
click at [70, 158] on div "Standard Block" at bounding box center [42, 155] width 60 height 5
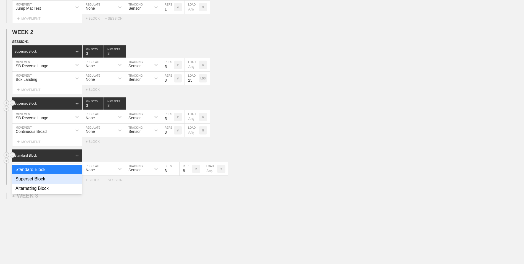
click at [64, 177] on div "Superset Block" at bounding box center [47, 178] width 70 height 9
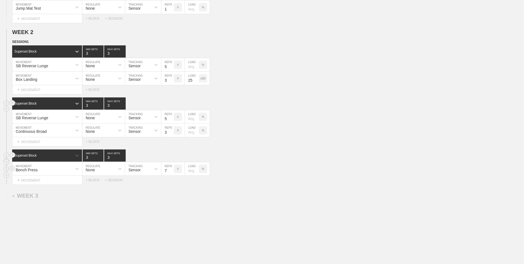
click at [173, 173] on input "7" at bounding box center [167, 168] width 12 height 13
click at [172, 172] on input "6" at bounding box center [167, 168] width 12 height 13
type input "5"
click at [172, 172] on input "5" at bounding box center [167, 168] width 12 height 13
type input "4"
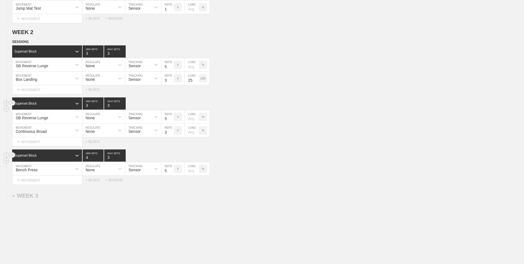
click at [101, 158] on input "4" at bounding box center [93, 155] width 21 height 12
type input "4"
click at [124, 157] on input "4" at bounding box center [115, 155] width 22 height 12
click at [65, 179] on div "+ MOVEMENT" at bounding box center [47, 180] width 70 height 9
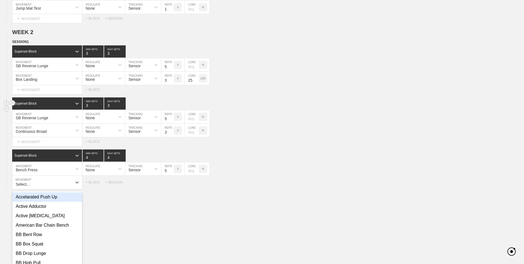
scroll to position [173, 0]
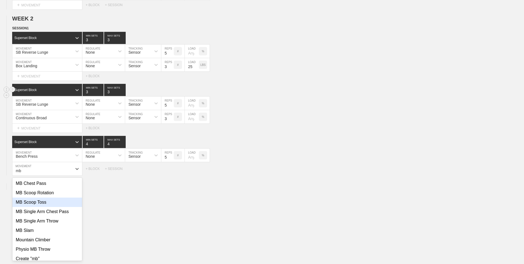
click at [60, 203] on div "MB Scoop Toss" at bounding box center [47, 201] width 70 height 9
type input "mb"
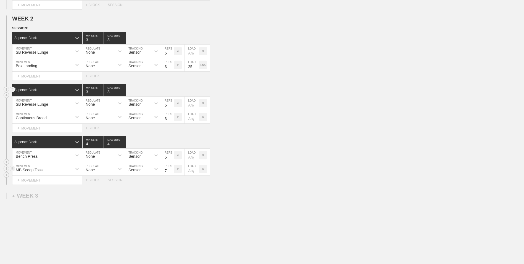
click at [171, 173] on input "7" at bounding box center [167, 168] width 12 height 13
click at [171, 173] on input "6" at bounding box center [167, 168] width 12 height 13
click at [171, 173] on input "5" at bounding box center [167, 168] width 12 height 13
click at [171, 173] on input "4" at bounding box center [167, 168] width 12 height 13
type input "3"
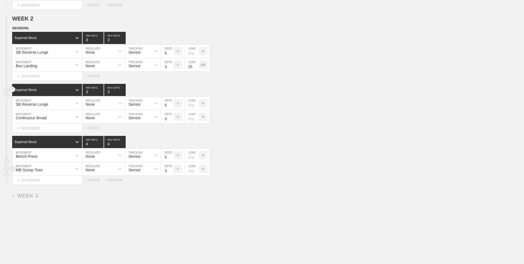
click at [171, 173] on input "3" at bounding box center [167, 168] width 12 height 13
click at [56, 183] on div "+ MOVEMENT" at bounding box center [47, 180] width 70 height 9
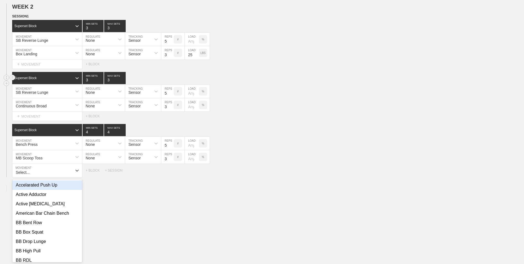
scroll to position [187, 0]
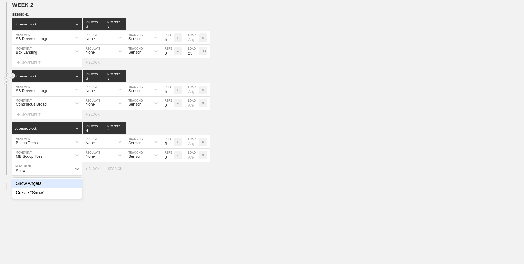
click at [56, 183] on div "Snow Angels" at bounding box center [47, 183] width 70 height 9
type input "Snow"
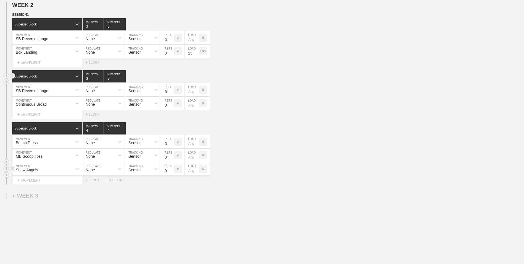
click at [171, 170] on input "9" at bounding box center [167, 168] width 12 height 13
type input "10"
click at [171, 170] on input "10" at bounding box center [167, 168] width 12 height 13
click at [175, 197] on div "WEEK 1 DUPLICATE DELETE SESSION 1 Superset Block 3 MIN SETS 3 MAX SETS DUPLICAT…" at bounding box center [262, 77] width 524 height 409
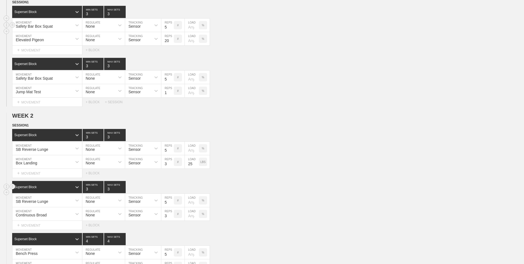
scroll to position [0, 0]
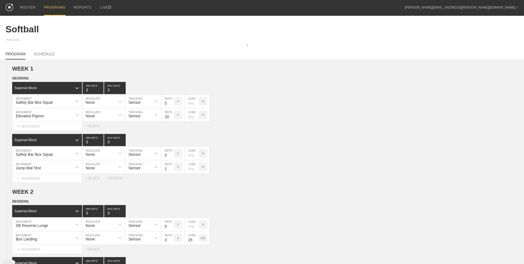
click at [44, 6] on div "PROGRAMS" at bounding box center [55, 8] width 22 height 16
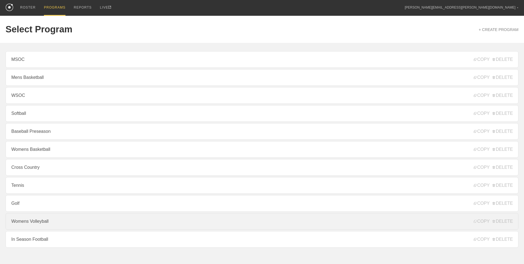
click at [103, 225] on link "Womens Volleyball" at bounding box center [262, 221] width 513 height 17
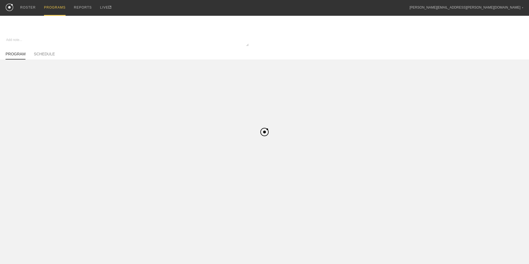
type textarea "x"
type input "Womens Volleyball"
type textarea "In Season"
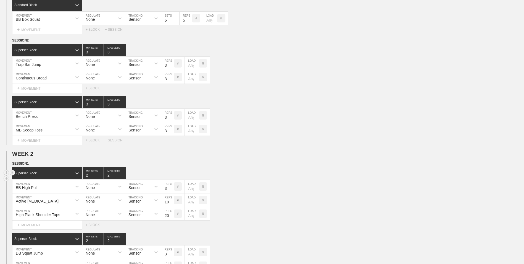
scroll to position [166, 0]
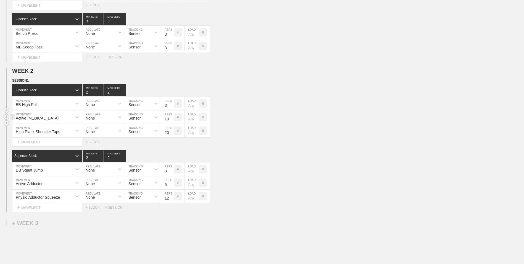
click at [248, 124] on div "Active [MEDICAL_DATA] MOVEMENT None REGULATE Sensor TRACKING 10 REPS # LOAD %" at bounding box center [262, 117] width 524 height 14
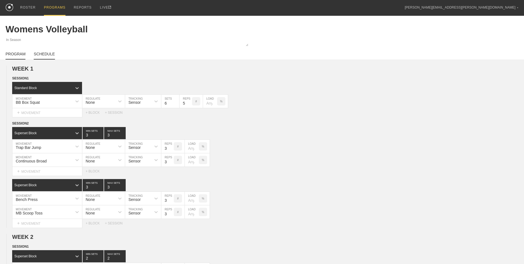
click at [40, 58] on link "SCHEDULE" at bounding box center [44, 56] width 21 height 8
type textarea "x"
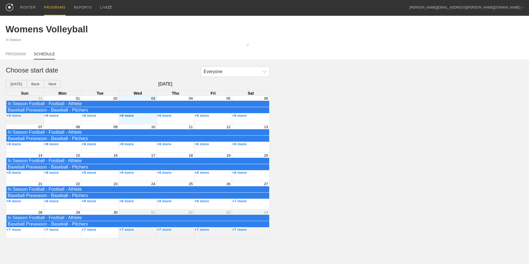
click at [128, 117] on button "+8 more" at bounding box center [126, 115] width 15 height 4
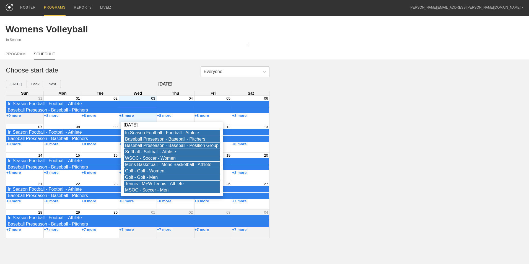
click at [129, 117] on button "+8 more" at bounding box center [126, 115] width 15 height 4
click at [151, 117] on div "+8 more" at bounding box center [138, 115] width 38 height 4
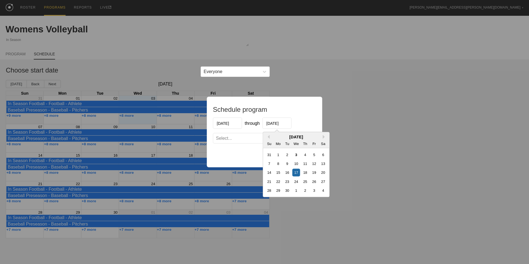
click at [275, 124] on input "[DATE]" at bounding box center [276, 122] width 29 height 11
click at [324, 136] on button "Next Month" at bounding box center [325, 137] width 4 height 4
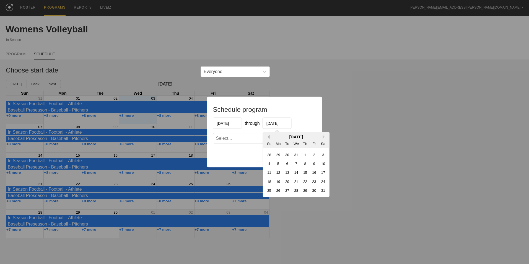
click at [268, 135] on button "Previous Month" at bounding box center [268, 137] width 4 height 4
click at [314, 156] on div "5" at bounding box center [313, 154] width 7 height 7
type input "[DATE]"
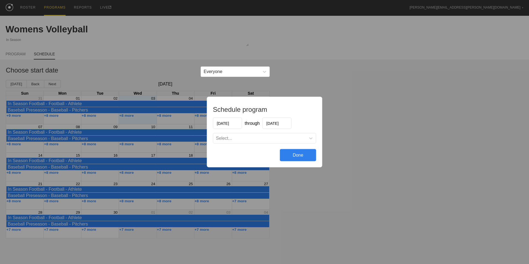
click at [295, 139] on div "Select..." at bounding box center [259, 138] width 93 height 6
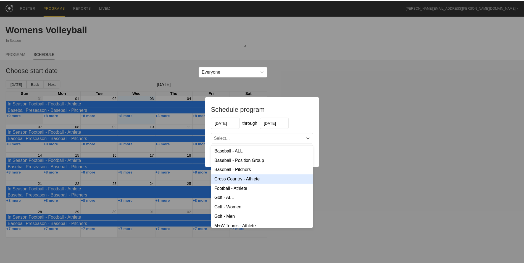
scroll to position [103, 0]
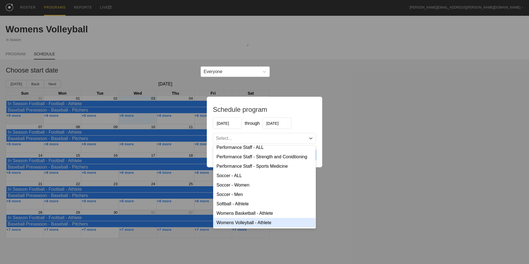
click at [258, 221] on div "Womens Volleyball - Athlete" at bounding box center [264, 222] width 103 height 9
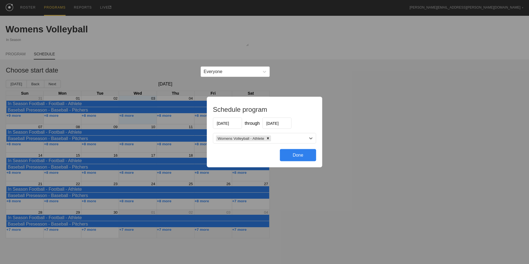
click at [297, 155] on div "Done" at bounding box center [298, 155] width 36 height 12
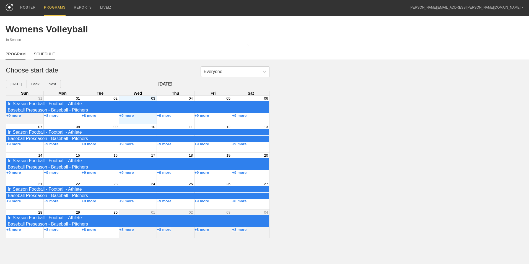
click at [20, 53] on link "PROGRAM" at bounding box center [16, 56] width 20 height 8
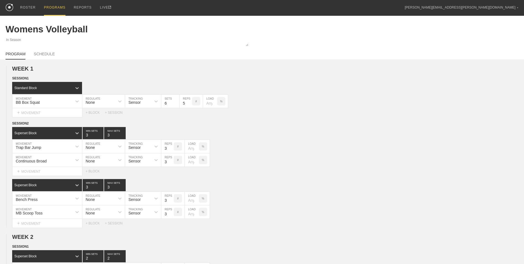
click at [54, 7] on div "PROGRAMS" at bounding box center [55, 8] width 22 height 16
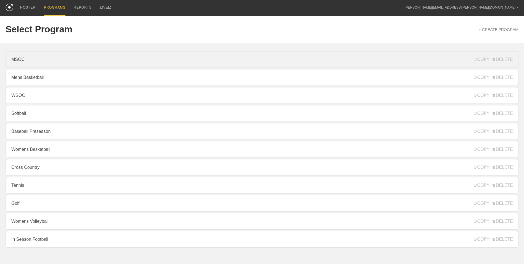
click at [43, 61] on link "MSOC" at bounding box center [262, 59] width 513 height 17
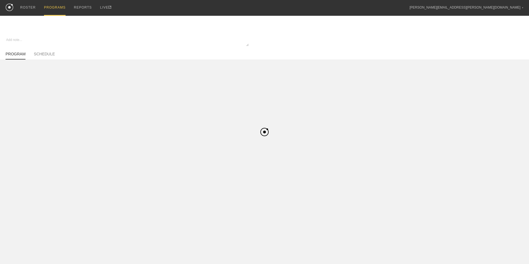
type textarea "x"
type input "MSOC"
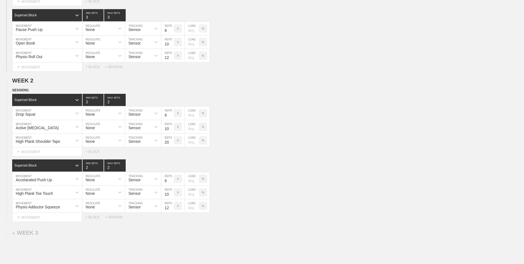
scroll to position [166, 0]
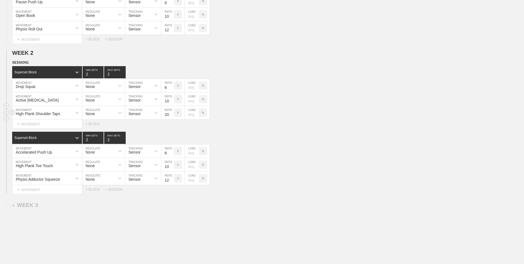
click at [64, 114] on div "High Plank Shoulder Taps" at bounding box center [42, 112] width 60 height 9
type input "Hip Flexion"
click at [62, 126] on div "Create "Hip Flexion"" at bounding box center [47, 126] width 70 height 9
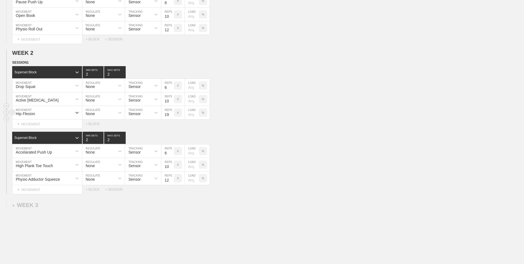
click at [170, 116] on input "19" at bounding box center [167, 112] width 12 height 13
click at [170, 116] on input "18" at bounding box center [167, 112] width 12 height 13
click at [170, 116] on input "17" at bounding box center [167, 112] width 12 height 13
click at [170, 116] on input "16" at bounding box center [167, 112] width 12 height 13
click at [170, 116] on input "15" at bounding box center [167, 112] width 12 height 13
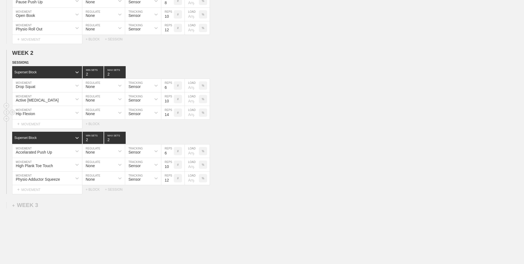
click at [170, 116] on input "14" at bounding box center [167, 112] width 12 height 13
click at [170, 116] on input "13" at bounding box center [167, 112] width 12 height 13
click at [170, 116] on input "12" at bounding box center [167, 112] width 12 height 13
click at [170, 116] on input "11" at bounding box center [167, 112] width 12 height 13
type input "10"
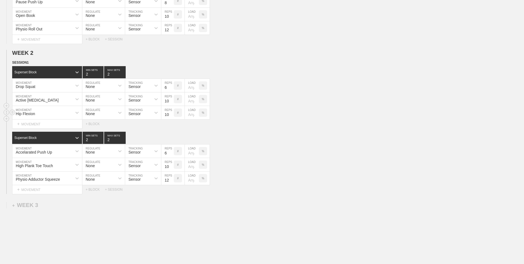
click at [170, 116] on input "10" at bounding box center [167, 112] width 12 height 13
click at [171, 132] on div "SESSION 1 Superset Block 2 MIN SETS 2 MAX SETS DUPLICATE INSERT MOVEMENT AFTER …" at bounding box center [262, 127] width 524 height 134
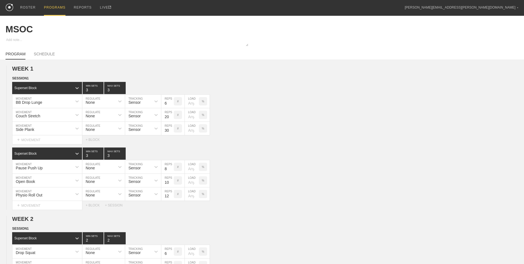
click at [44, 8] on div "PROGRAMS" at bounding box center [55, 8] width 22 height 16
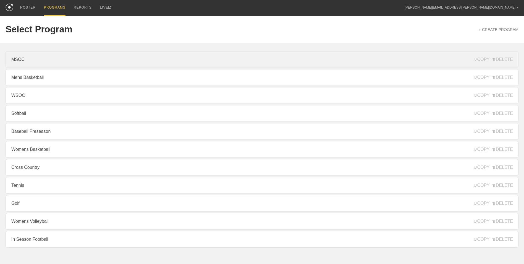
click at [37, 64] on link "MSOC" at bounding box center [262, 59] width 513 height 17
type textarea "x"
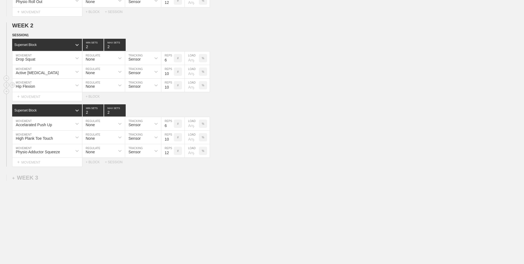
scroll to position [166, 0]
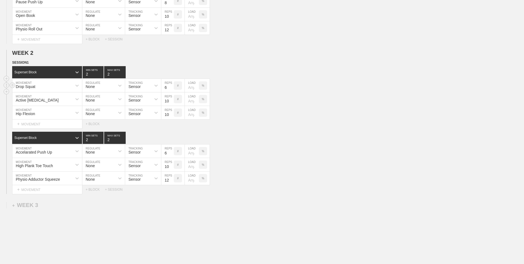
click at [54, 88] on div "Drop Squat" at bounding box center [42, 85] width 60 height 9
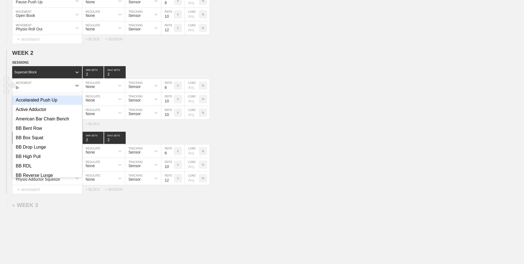
type input "box"
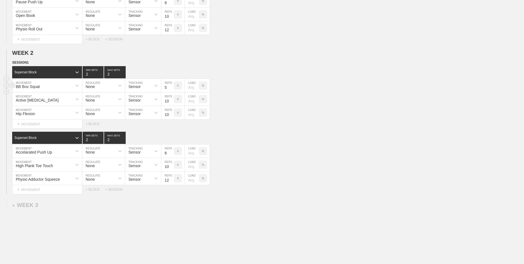
type input "5"
click at [172, 90] on input "5" at bounding box center [167, 85] width 12 height 13
click at [101, 74] on input "3" at bounding box center [93, 72] width 21 height 12
click at [101, 74] on input "4" at bounding box center [93, 72] width 21 height 12
type input "3"
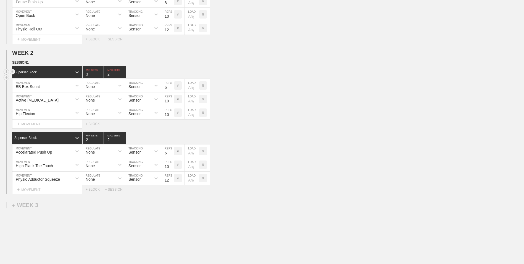
click at [101, 76] on input "3" at bounding box center [93, 72] width 21 height 12
click at [123, 73] on input "3" at bounding box center [115, 72] width 22 height 12
click at [123, 73] on input "4" at bounding box center [115, 72] width 22 height 12
type input "5"
click at [123, 73] on input "5" at bounding box center [115, 72] width 22 height 12
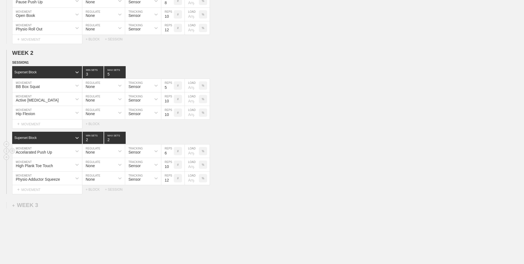
click at [48, 154] on div "Accelarated Push Up" at bounding box center [34, 152] width 36 height 4
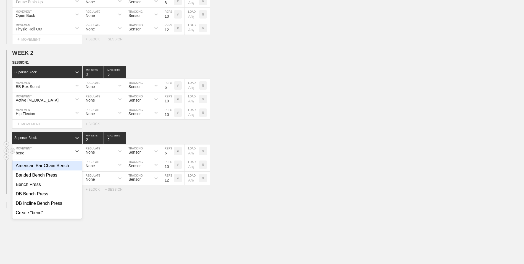
type input "bench"
click at [54, 186] on div "Bench Press" at bounding box center [47, 184] width 70 height 9
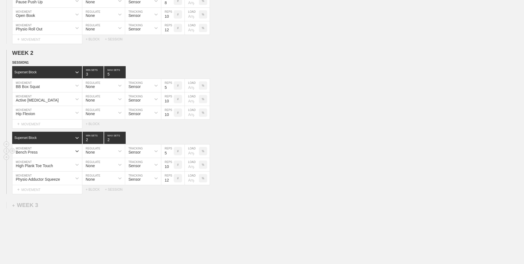
type input "5"
click at [171, 155] on input "5" at bounding box center [167, 150] width 12 height 13
click at [101, 139] on input "3" at bounding box center [93, 138] width 21 height 12
click at [101, 139] on input "4" at bounding box center [93, 138] width 21 height 12
type input "3"
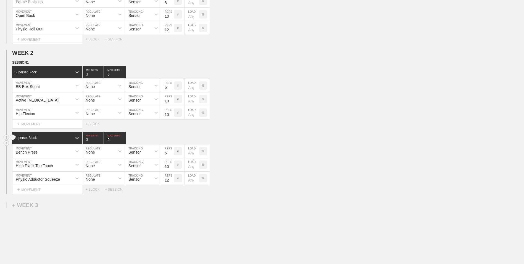
click at [101, 141] on input "3" at bounding box center [93, 138] width 21 height 12
type input "3"
click at [123, 139] on input "3" at bounding box center [115, 138] width 22 height 12
click at [123, 76] on input "4" at bounding box center [115, 72] width 22 height 12
type input "3"
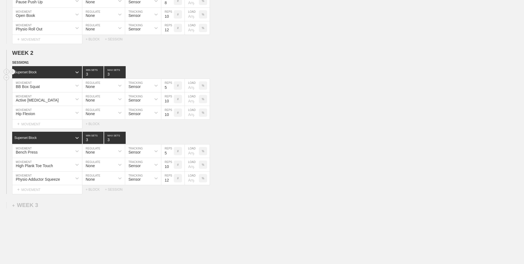
click at [123, 76] on input "3" at bounding box center [115, 72] width 22 height 12
click at [249, 137] on div "Superset Block 3 MIN SETS 3 MAX SETS" at bounding box center [268, 138] width 512 height 12
click at [178, 213] on div "WEEK 1 DUPLICATE DELETE SESSION 1 Superset Block 3 MIN SETS 3 MAX SETS DUPLICAT…" at bounding box center [262, 93] width 524 height 398
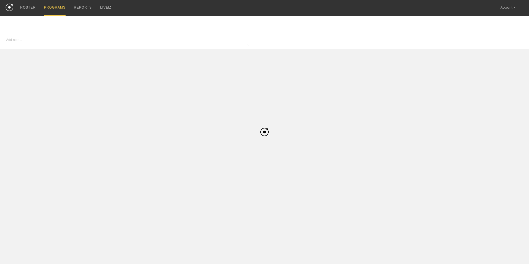
type input "MSOC"
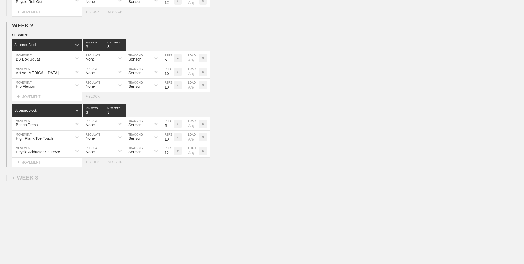
scroll to position [166, 0]
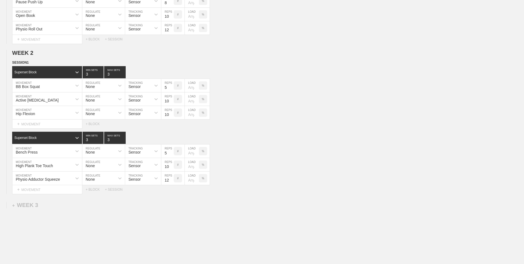
click at [149, 237] on div "WEEK 1 DUPLICATE DELETE SESSION 1 Superset Block 3 MIN SETS 3 MAX SETS DUPLICAT…" at bounding box center [262, 93] width 524 height 398
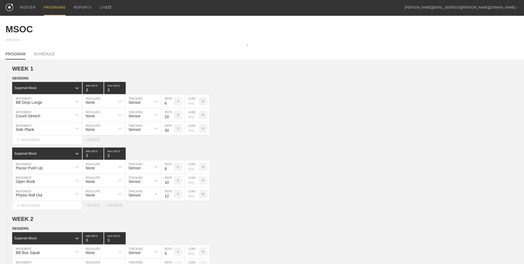
click at [53, 10] on div "PROGRAMS" at bounding box center [55, 8] width 22 height 16
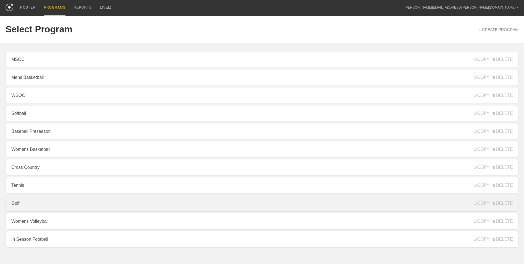
scroll to position [15, 0]
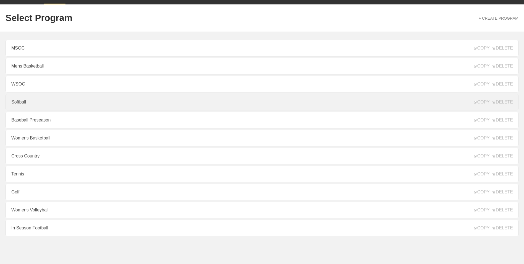
click at [38, 101] on link "Softball" at bounding box center [262, 102] width 513 height 17
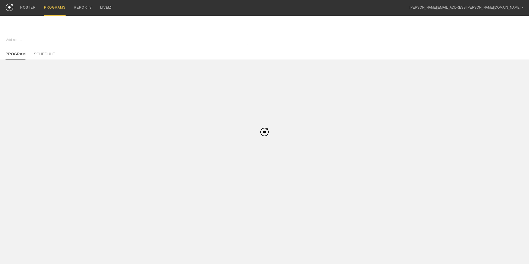
type textarea "x"
type input "Softball"
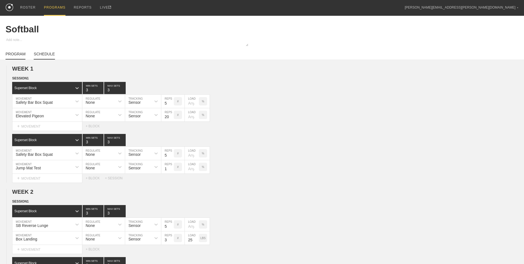
click at [44, 53] on link "SCHEDULE" at bounding box center [44, 56] width 21 height 8
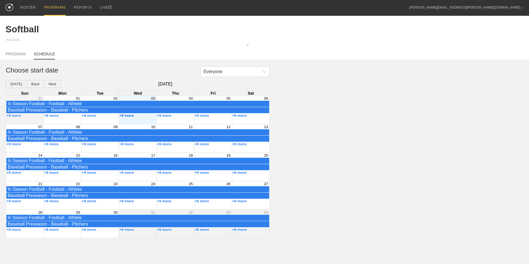
click at [128, 117] on button "+9 more" at bounding box center [126, 115] width 15 height 4
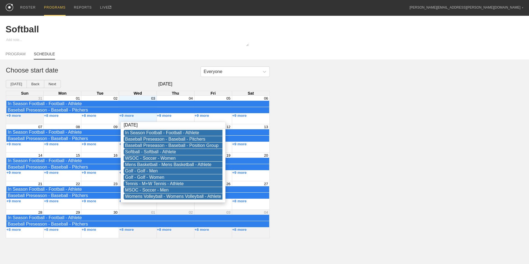
click at [324, 150] on div "Everyone Choose start date Today Back Next September 2025 Sun Mon Tue Wed Thu F…" at bounding box center [264, 152] width 529 height 172
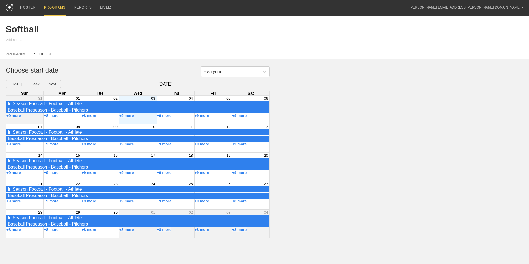
click at [332, 112] on div "Everyone Choose start date Today Back Next September 2025 Sun Mon Tue Wed Thu F…" at bounding box center [264, 152] width 529 height 172
click at [53, 7] on div "PROGRAMS" at bounding box center [55, 8] width 22 height 16
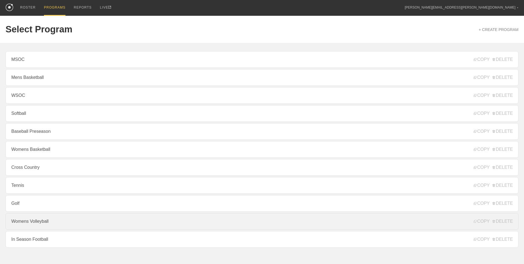
scroll to position [15, 0]
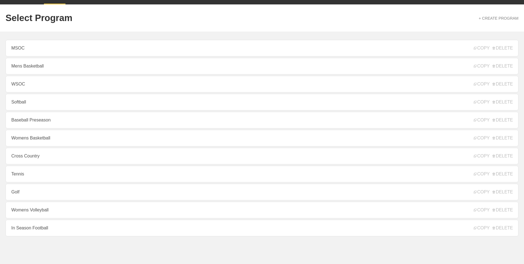
click at [58, 224] on link "In Season Football" at bounding box center [262, 228] width 513 height 17
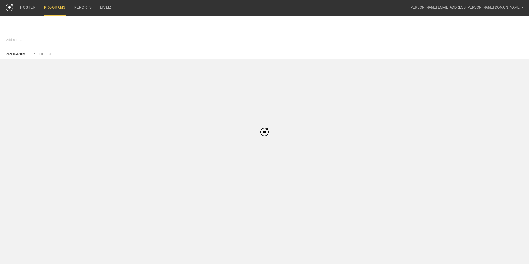
type textarea "x"
type input "In Season Football"
type textarea "Block 1"
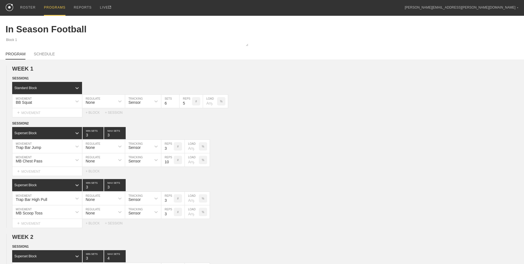
click at [48, 9] on div "PROGRAMS" at bounding box center [55, 8] width 22 height 16
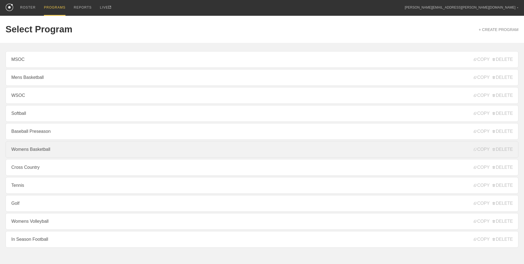
scroll to position [15, 0]
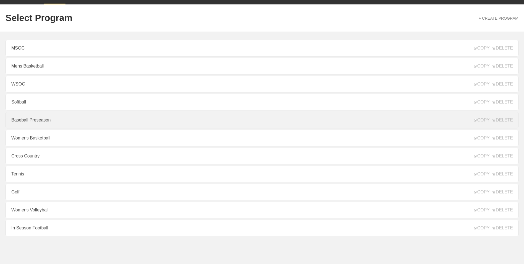
click at [39, 121] on link "Baseball Preseason" at bounding box center [262, 120] width 513 height 17
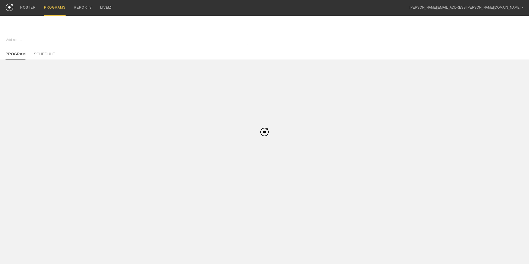
type textarea "x"
type input "Baseball Preseason"
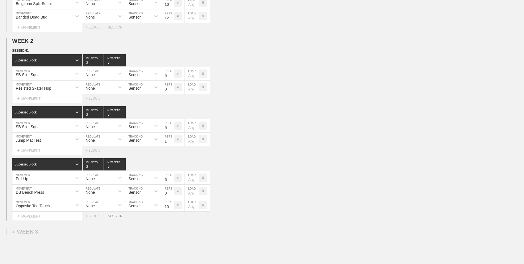
scroll to position [433, 0]
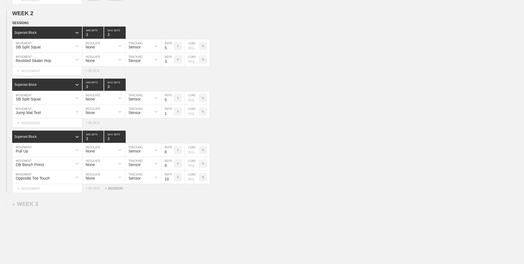
click at [113, 189] on div "+ SESSION" at bounding box center [116, 188] width 22 height 4
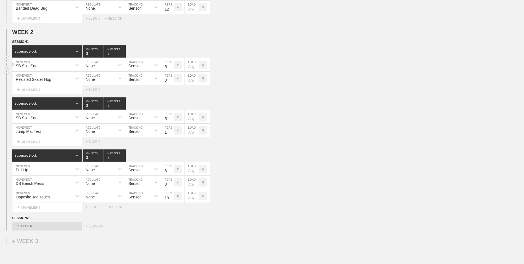
scroll to position [470, 0]
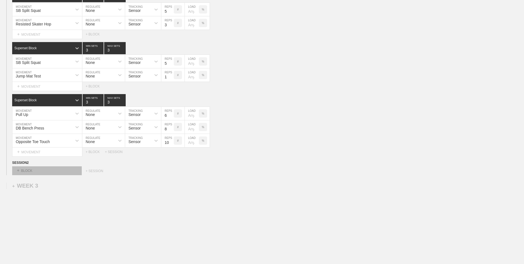
click at [41, 172] on div "+ BLOCK" at bounding box center [47, 170] width 70 height 9
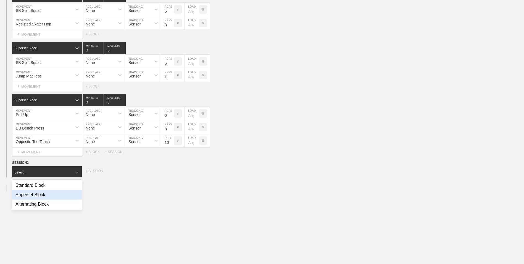
click at [43, 195] on div "Superset Block" at bounding box center [47, 194] width 70 height 9
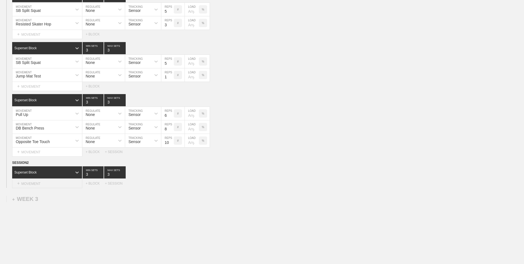
click at [39, 184] on div "+ MOVEMENT" at bounding box center [47, 183] width 70 height 9
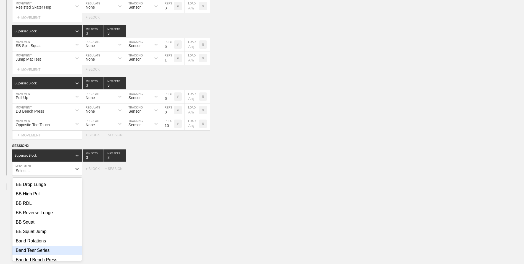
scroll to position [0, 0]
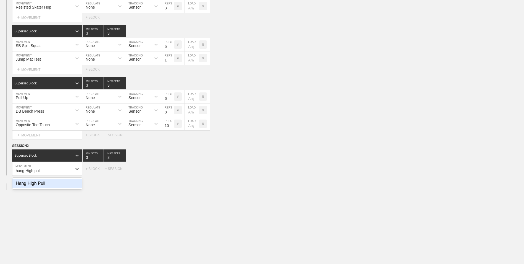
click at [47, 188] on div "Hang High Pull" at bounding box center [47, 183] width 70 height 9
type input "hang High pull"
click at [171, 172] on input "7" at bounding box center [167, 168] width 12 height 13
click at [171, 172] on input "6" at bounding box center [167, 168] width 12 height 13
click at [171, 172] on input "5" at bounding box center [167, 168] width 12 height 13
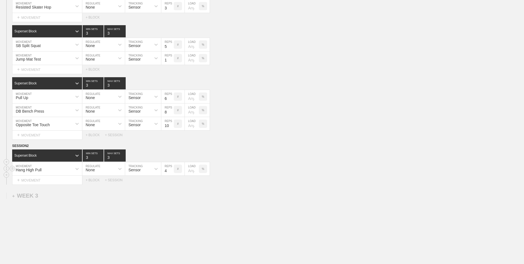
click at [171, 172] on input "4" at bounding box center [167, 168] width 12 height 13
type input "3"
click at [171, 172] on input "3" at bounding box center [167, 168] width 12 height 13
click at [54, 181] on div "+ MOVEMENT" at bounding box center [47, 180] width 70 height 9
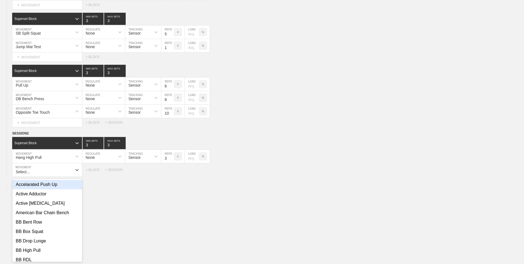
scroll to position [500, 0]
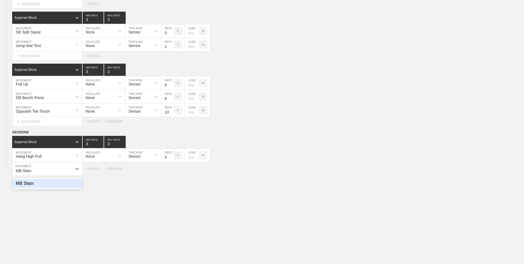
click at [59, 188] on div "MB Slam" at bounding box center [47, 183] width 70 height 9
type input "MB Slam"
click at [171, 173] on input "7" at bounding box center [167, 168] width 12 height 13
click at [171, 173] on input "6" at bounding box center [167, 168] width 12 height 13
type input "5"
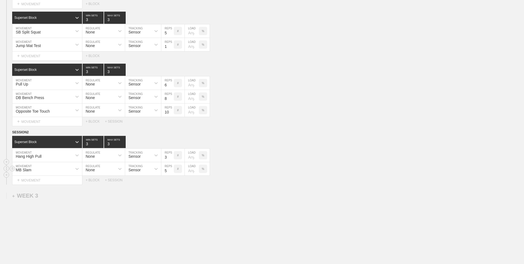
click at [171, 173] on input "5" at bounding box center [167, 168] width 12 height 13
click at [66, 181] on div "+ MOVEMENT" at bounding box center [47, 180] width 70 height 9
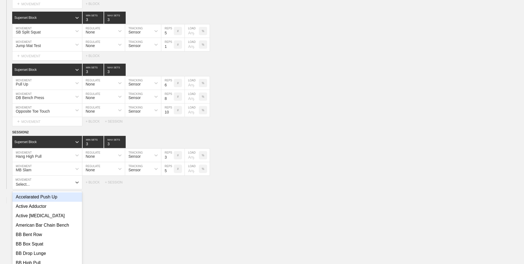
scroll to position [514, 0]
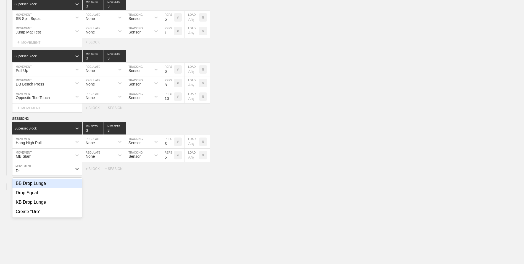
type input "D"
click at [49, 187] on div "Create "Push Up Drop Catch"" at bounding box center [47, 183] width 70 height 9
type input "Push Up Drop Catch"
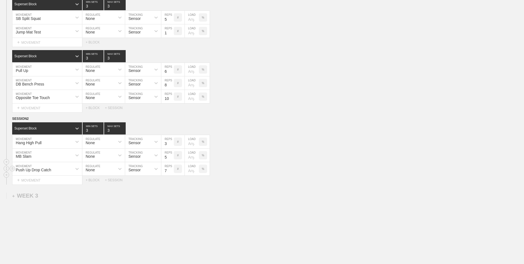
click at [171, 172] on input "7" at bounding box center [167, 168] width 12 height 13
click at [171, 172] on input "6" at bounding box center [167, 168] width 12 height 13
click at [171, 172] on input "5" at bounding box center [167, 168] width 12 height 13
click at [171, 172] on input "4" at bounding box center [167, 168] width 12 height 13
type input "3"
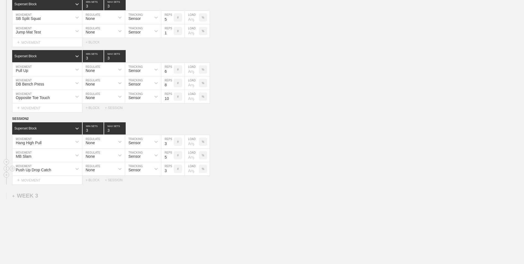
click at [171, 172] on input "3" at bounding box center [167, 168] width 12 height 13
click at [95, 181] on div "+ BLOCK" at bounding box center [95, 180] width 19 height 4
click at [50, 194] on div "Standard Block" at bounding box center [42, 193] width 60 height 5
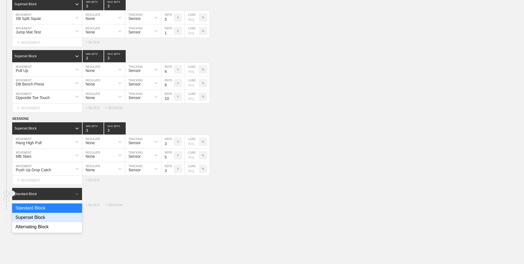
click at [49, 218] on div "Superset Block" at bounding box center [47, 217] width 70 height 9
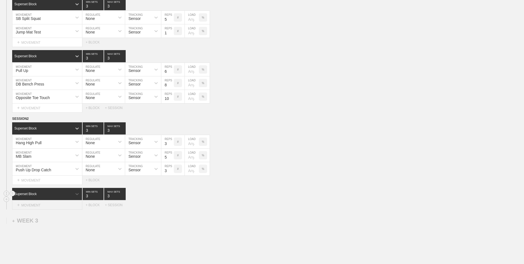
click at [47, 206] on div "+ MOVEMENT" at bounding box center [47, 204] width 70 height 9
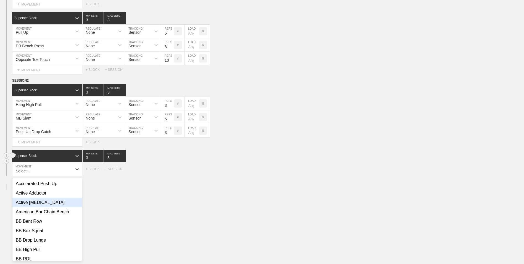
scroll to position [552, 0]
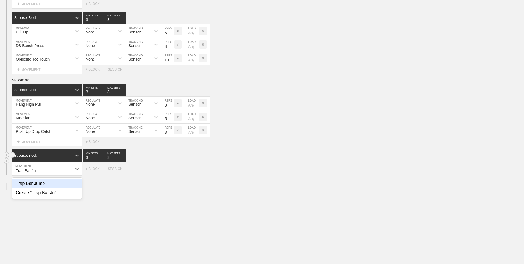
click at [51, 185] on div "Trap Bar Jump" at bounding box center [47, 183] width 70 height 9
type input "Trap Bar Ju"
click at [171, 173] on input "7" at bounding box center [167, 168] width 12 height 13
click at [171, 173] on input "6" at bounding box center [167, 168] width 12 height 13
click at [171, 173] on input "5" at bounding box center [167, 168] width 12 height 13
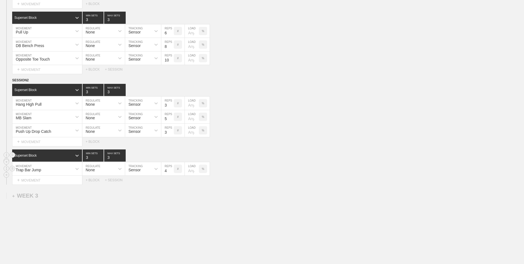
click at [171, 173] on input "4" at bounding box center [167, 168] width 12 height 13
type input "3"
click at [171, 173] on input "3" at bounding box center [167, 168] width 12 height 13
click at [52, 184] on div "+ MOVEMENT" at bounding box center [47, 180] width 70 height 9
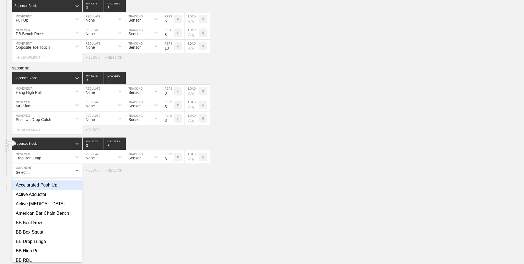
scroll to position [566, 0]
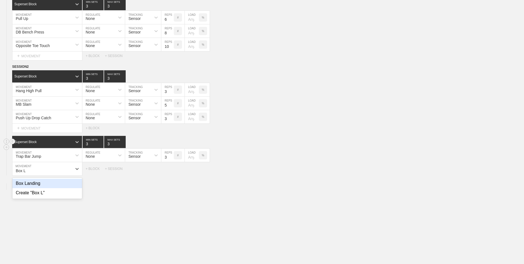
click at [69, 187] on div "Box Landing" at bounding box center [47, 183] width 70 height 9
type input "Box L"
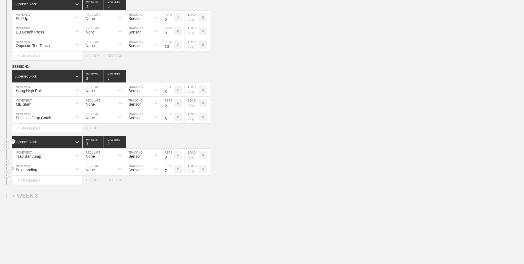
click at [171, 173] on input "7" at bounding box center [167, 168] width 12 height 13
click at [171, 173] on input "6" at bounding box center [167, 168] width 12 height 13
click at [171, 173] on input "5" at bounding box center [167, 168] width 12 height 13
click at [171, 173] on input "4" at bounding box center [167, 168] width 12 height 13
type input "3"
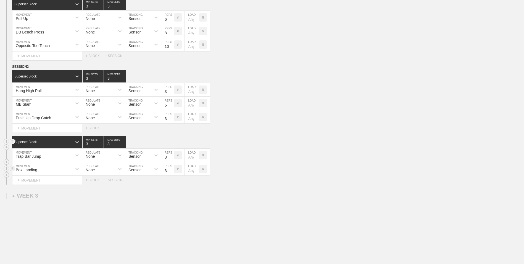
click at [171, 173] on input "3" at bounding box center [167, 168] width 12 height 13
click at [49, 180] on div "+ MOVEMENT" at bounding box center [47, 180] width 70 height 9
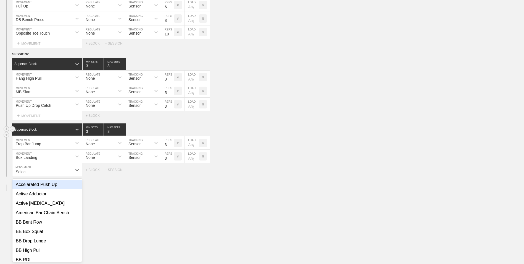
scroll to position [579, 0]
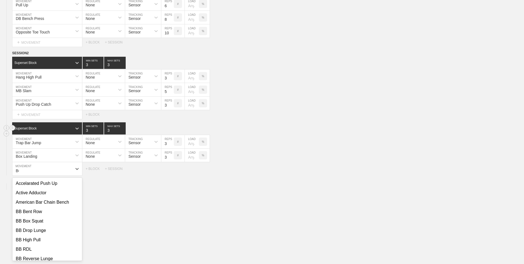
type input "B"
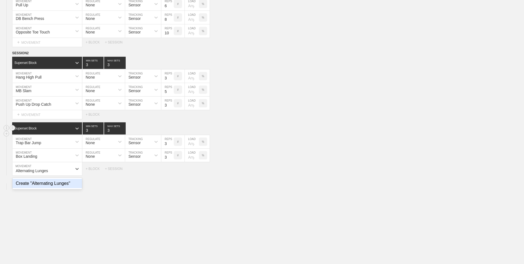
click at [49, 187] on div "Create "Alternating Lunges"" at bounding box center [47, 183] width 70 height 9
type input "Alternating Lunges"
click at [171, 170] on input "9" at bounding box center [167, 168] width 12 height 13
click at [172, 173] on input "8" at bounding box center [167, 168] width 12 height 13
click at [172, 173] on input "7" at bounding box center [167, 168] width 12 height 13
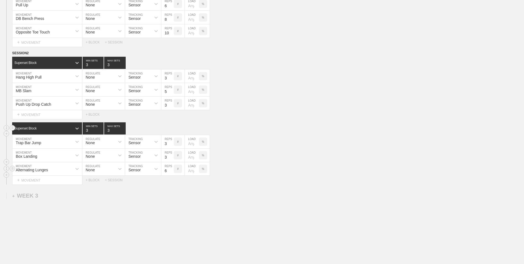
click at [172, 173] on input "6" at bounding box center [167, 168] width 12 height 13
click at [172, 173] on input "5" at bounding box center [167, 168] width 12 height 13
type input "6"
click at [171, 169] on input "6" at bounding box center [167, 168] width 12 height 13
